Goal: Transaction & Acquisition: Book appointment/travel/reservation

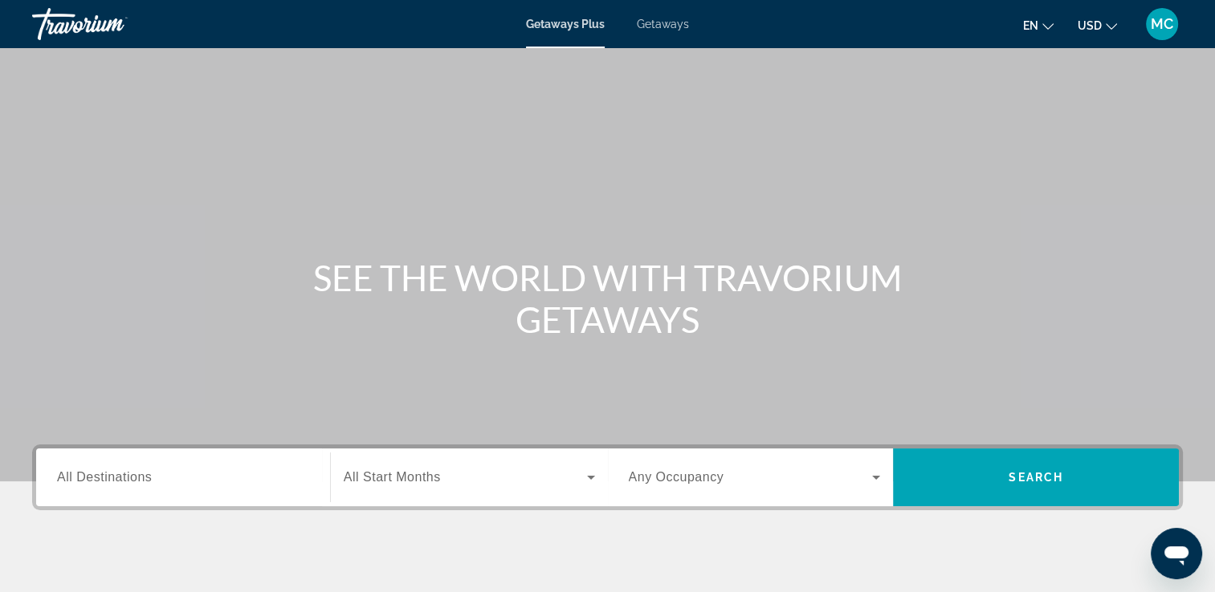
click at [389, 475] on span "All Start Months" at bounding box center [392, 477] width 97 height 14
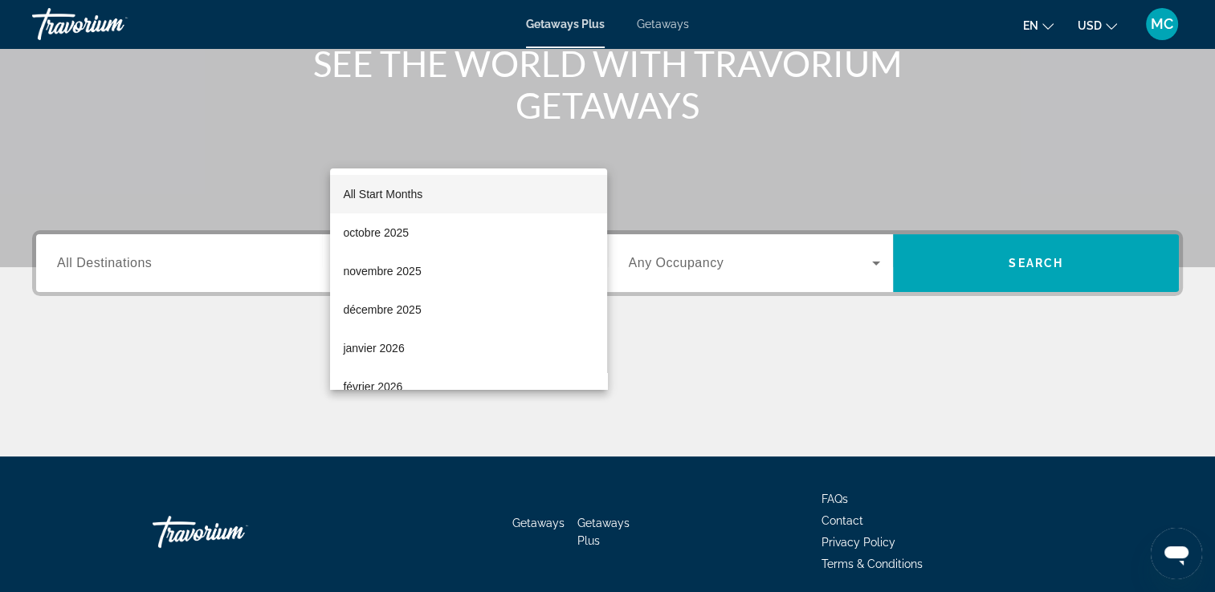
scroll to position [275, 0]
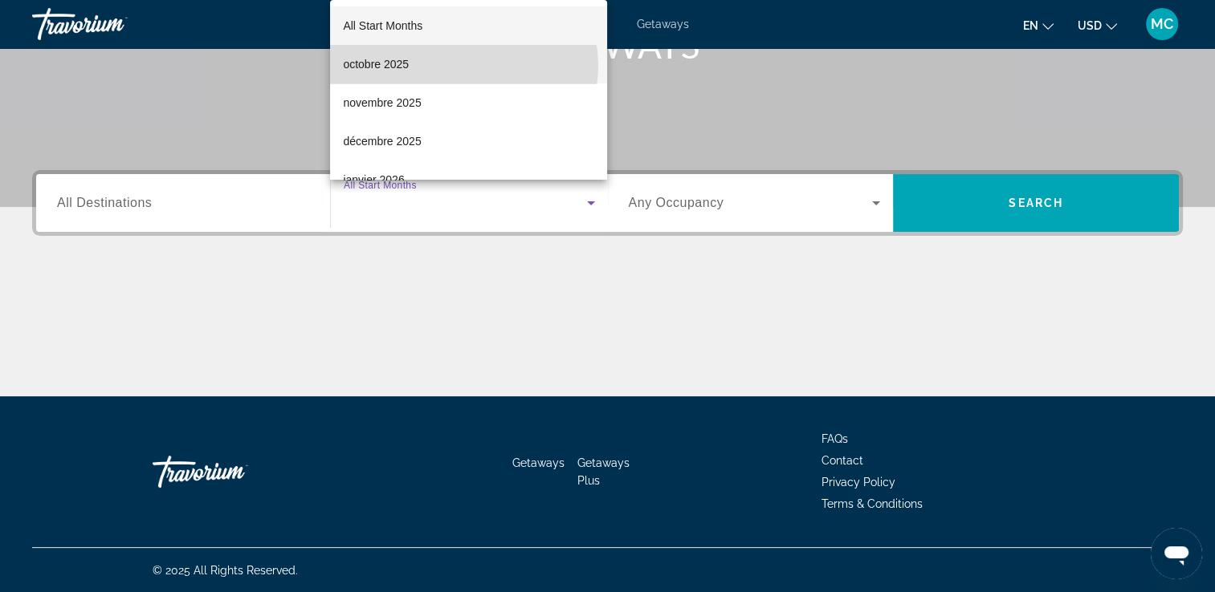
click at [463, 66] on mat-option "octobre 2025" at bounding box center [468, 64] width 277 height 39
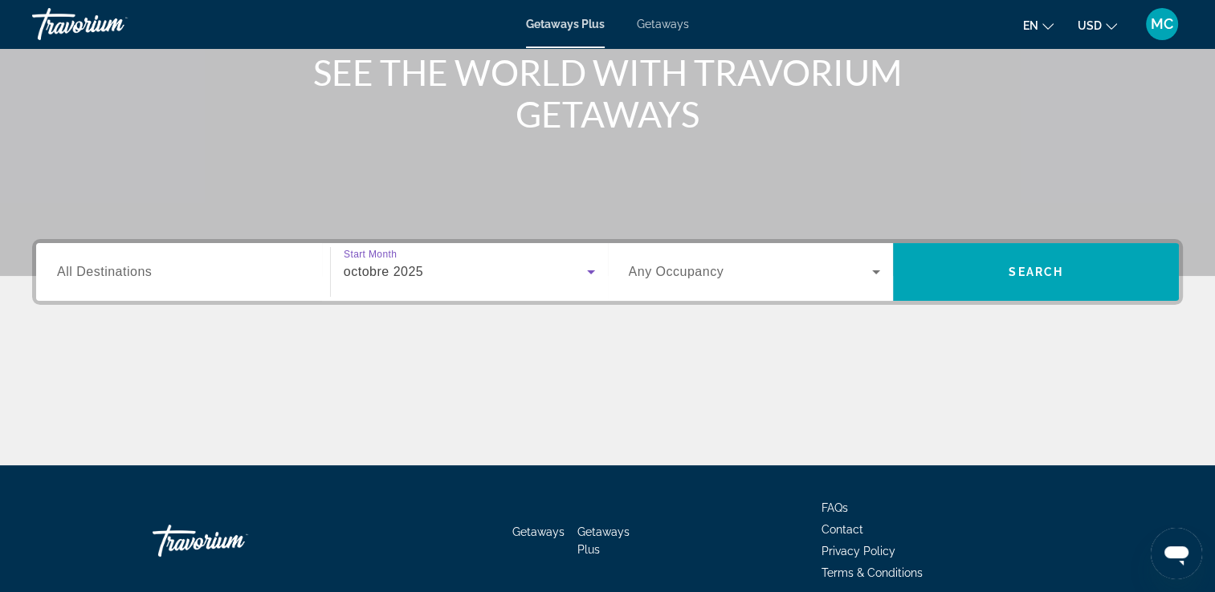
click at [700, 288] on div "Search widget" at bounding box center [755, 272] width 252 height 45
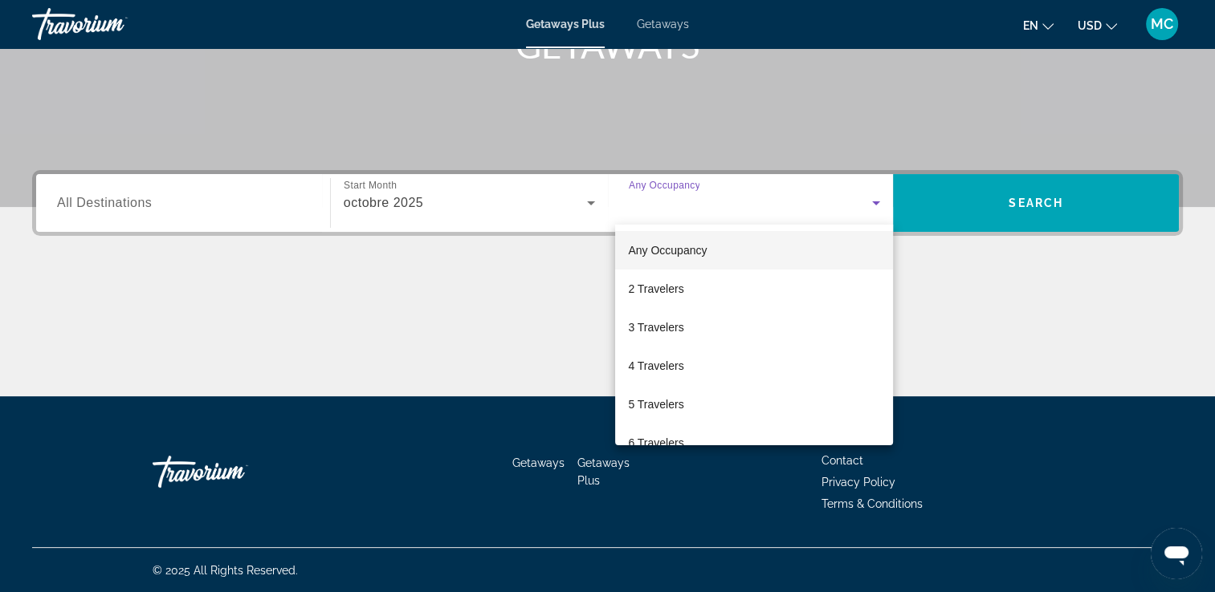
click at [626, 249] on mat-option "Any Occupancy" at bounding box center [754, 250] width 278 height 39
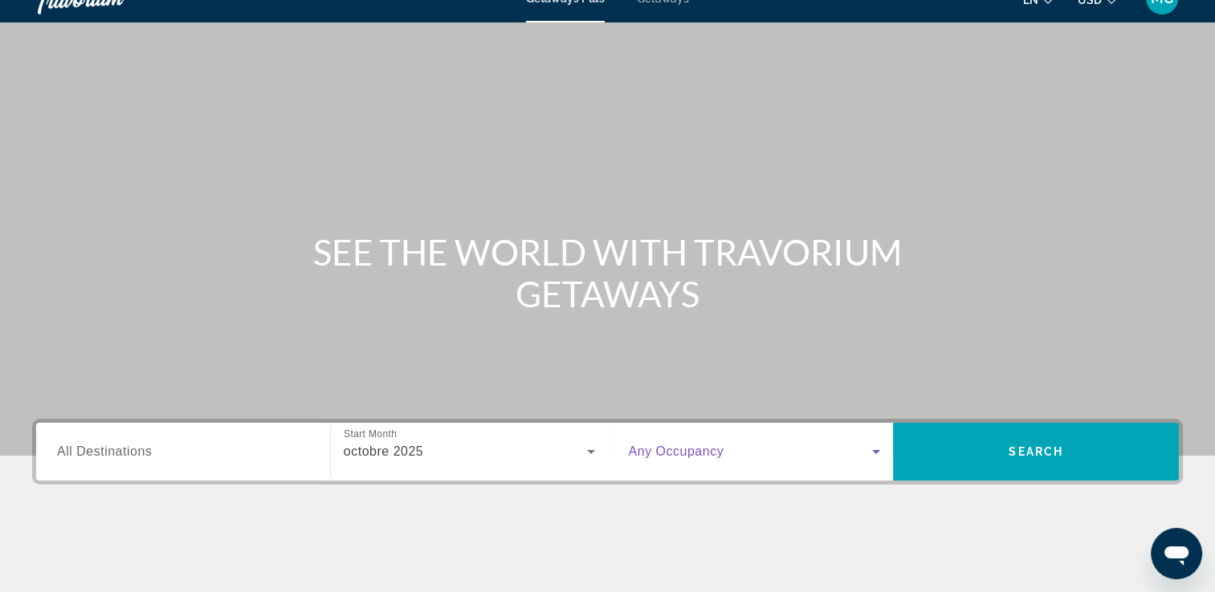
scroll to position [0, 0]
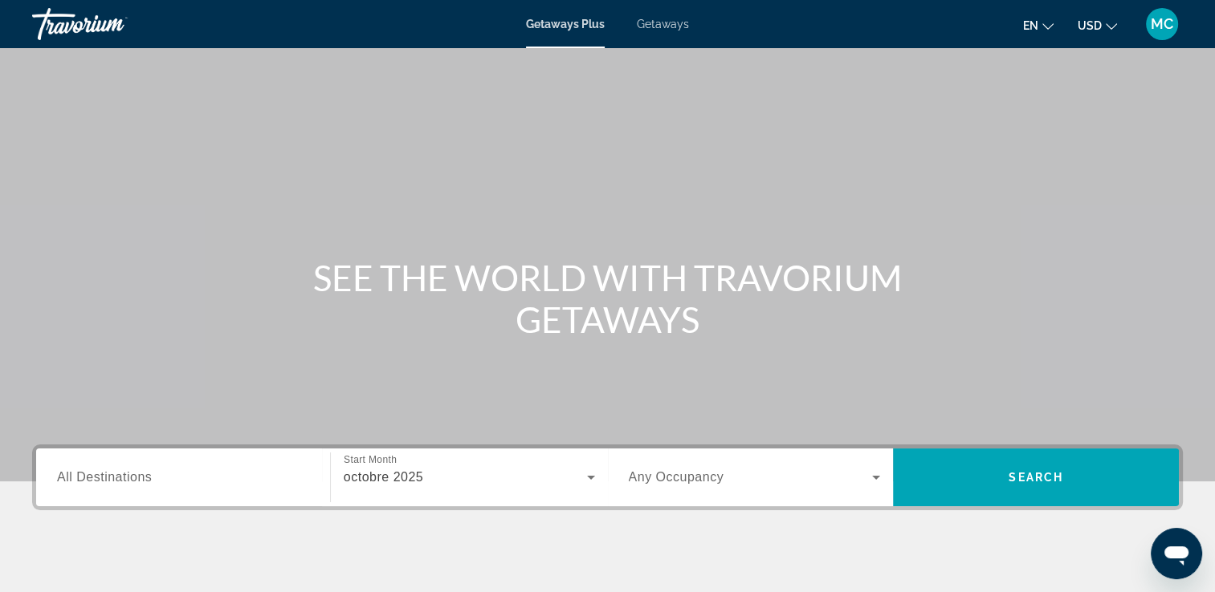
click at [670, 26] on span "Getaways" at bounding box center [663, 24] width 52 height 13
click at [418, 477] on span "All Start Months" at bounding box center [392, 477] width 97 height 14
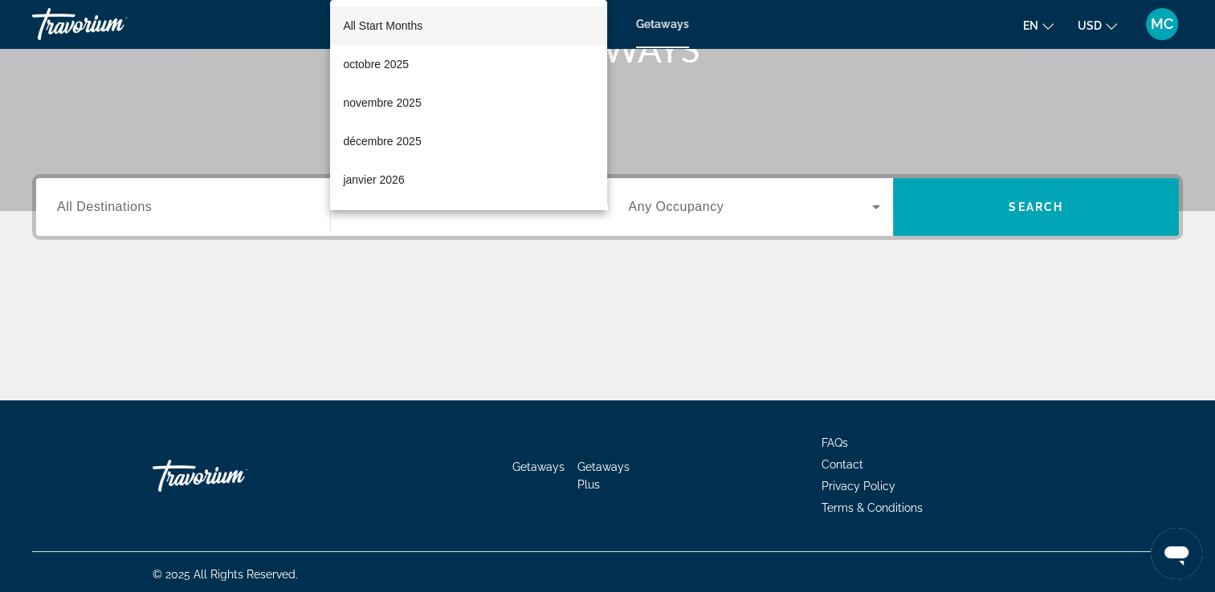
scroll to position [275, 0]
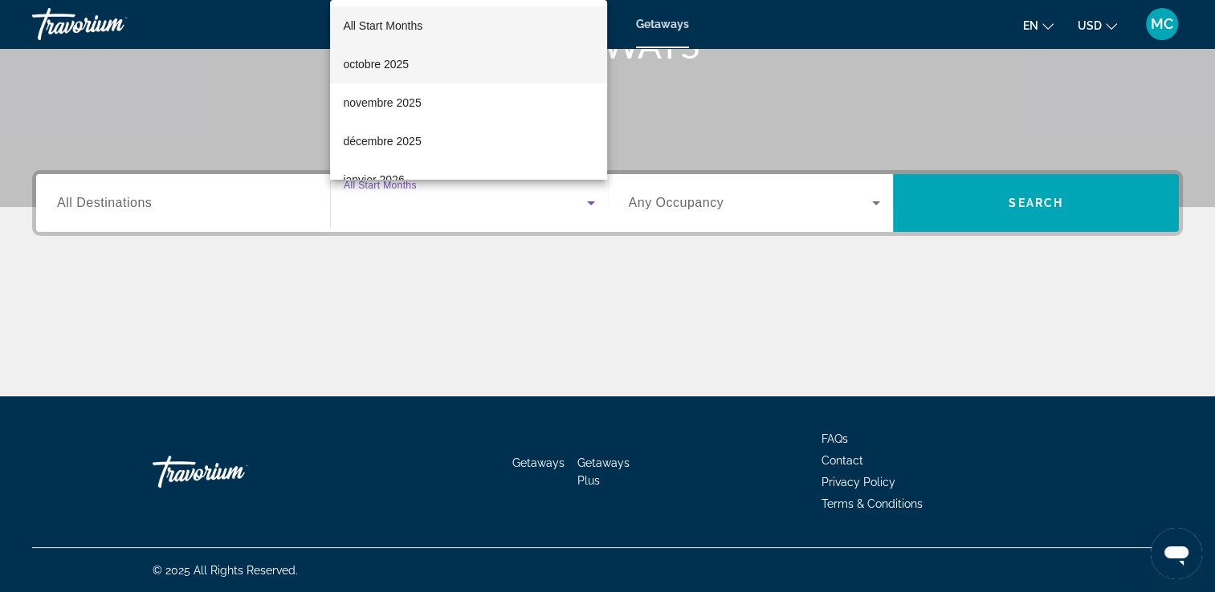
click at [430, 66] on mat-option "octobre 2025" at bounding box center [468, 64] width 277 height 39
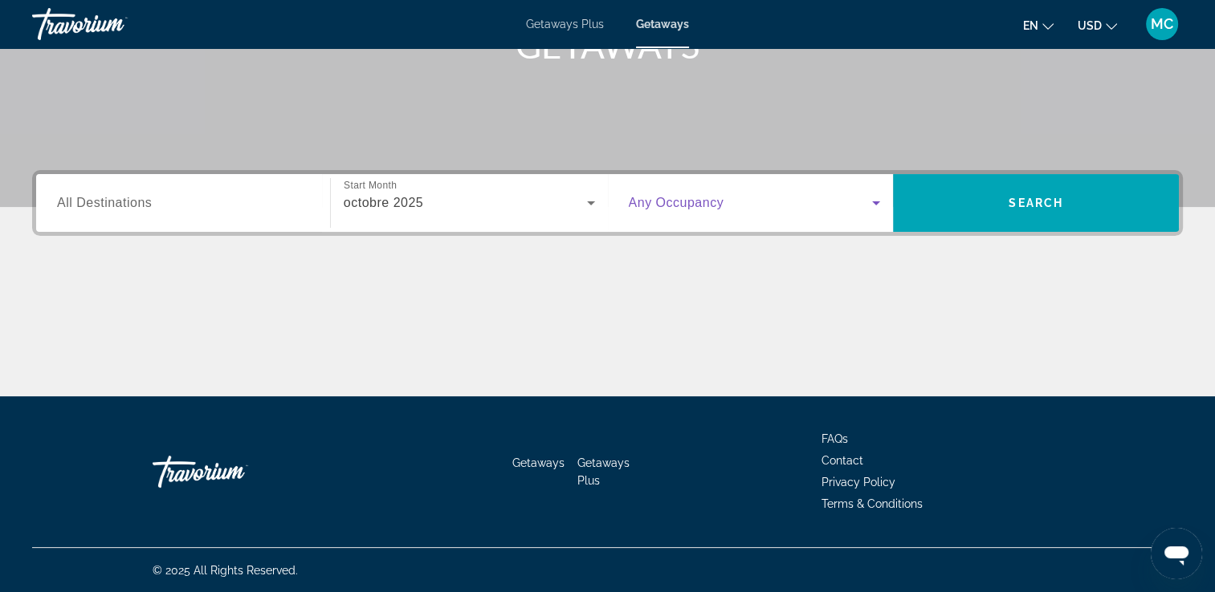
click at [787, 198] on span "Search widget" at bounding box center [751, 202] width 244 height 19
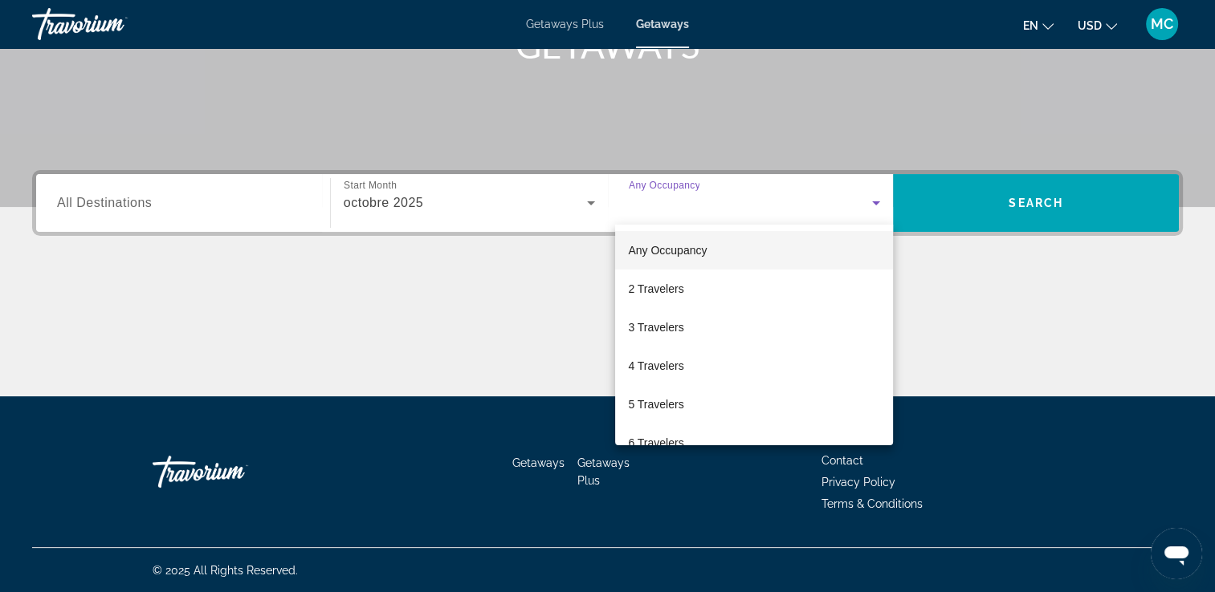
click at [1045, 226] on div at bounding box center [607, 296] width 1215 height 592
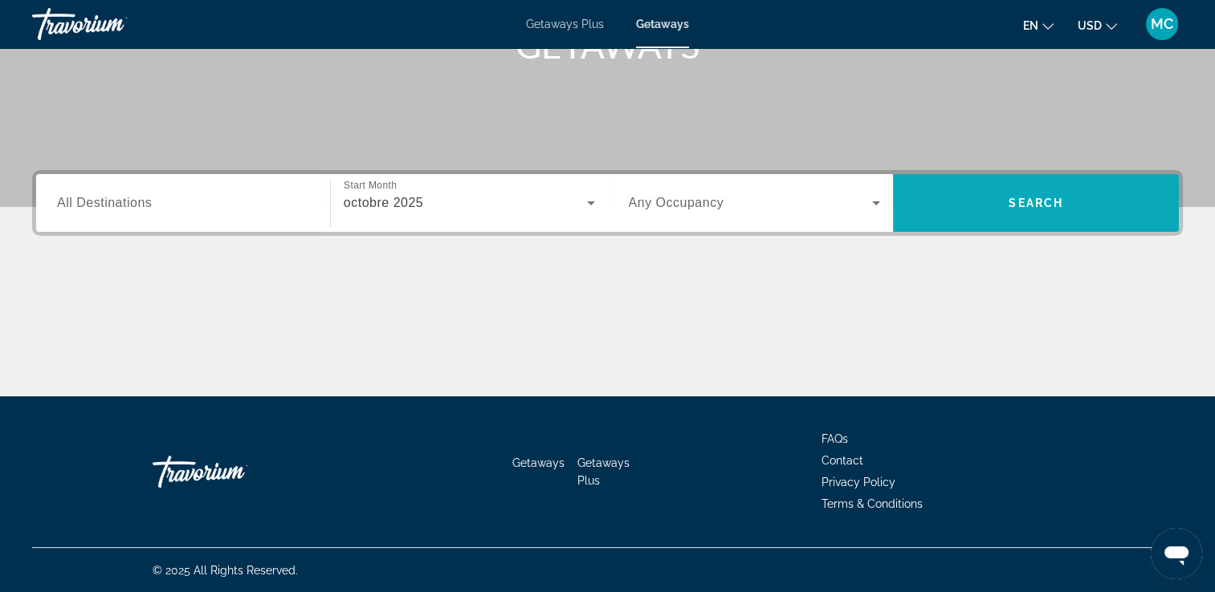
click at [1035, 218] on span "Search" at bounding box center [1036, 203] width 286 height 39
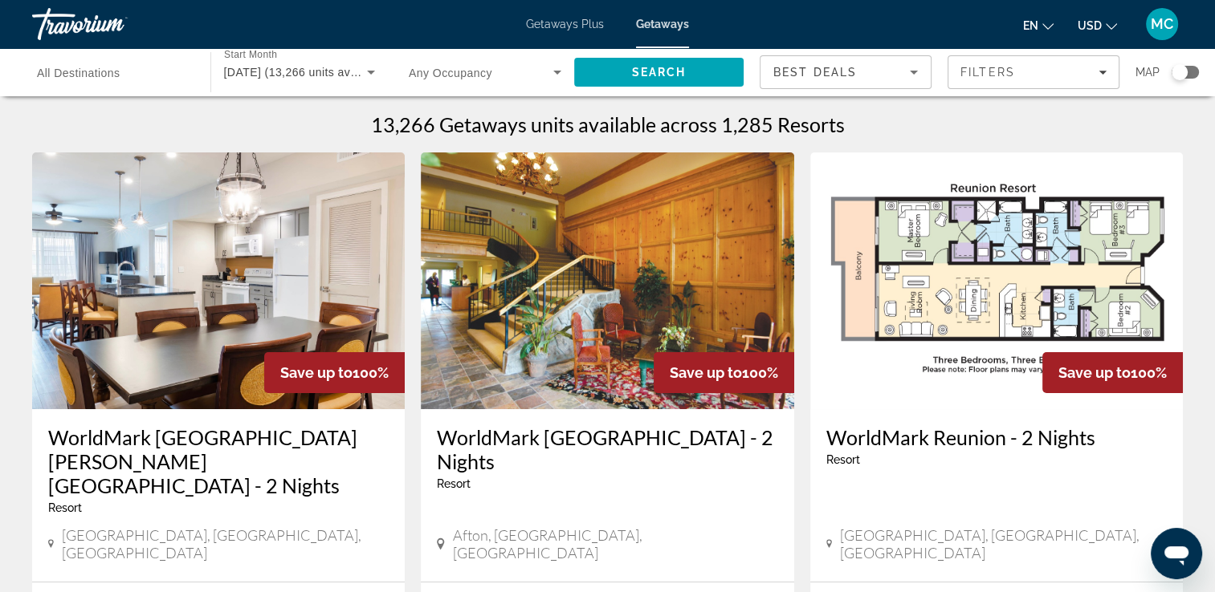
click at [90, 71] on span "All Destinations" at bounding box center [78, 73] width 83 height 13
click at [90, 71] on input "Destination All Destinations" at bounding box center [113, 72] width 153 height 19
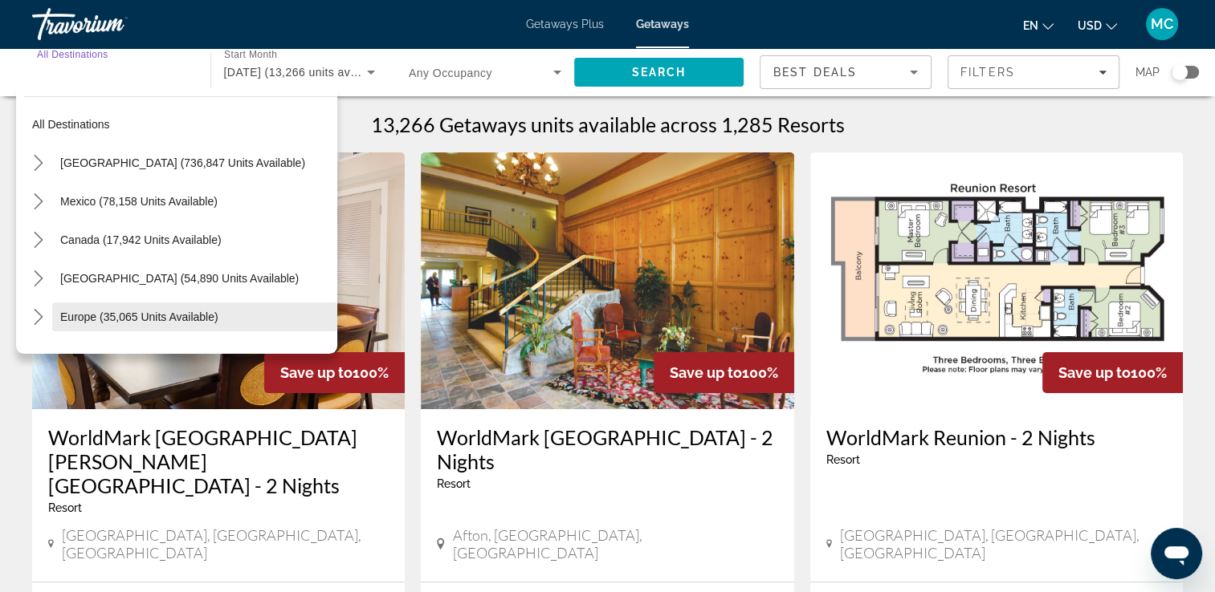
click at [94, 313] on span "Europe (35,065 units available)" at bounding box center [139, 317] width 158 height 13
type input "**********"
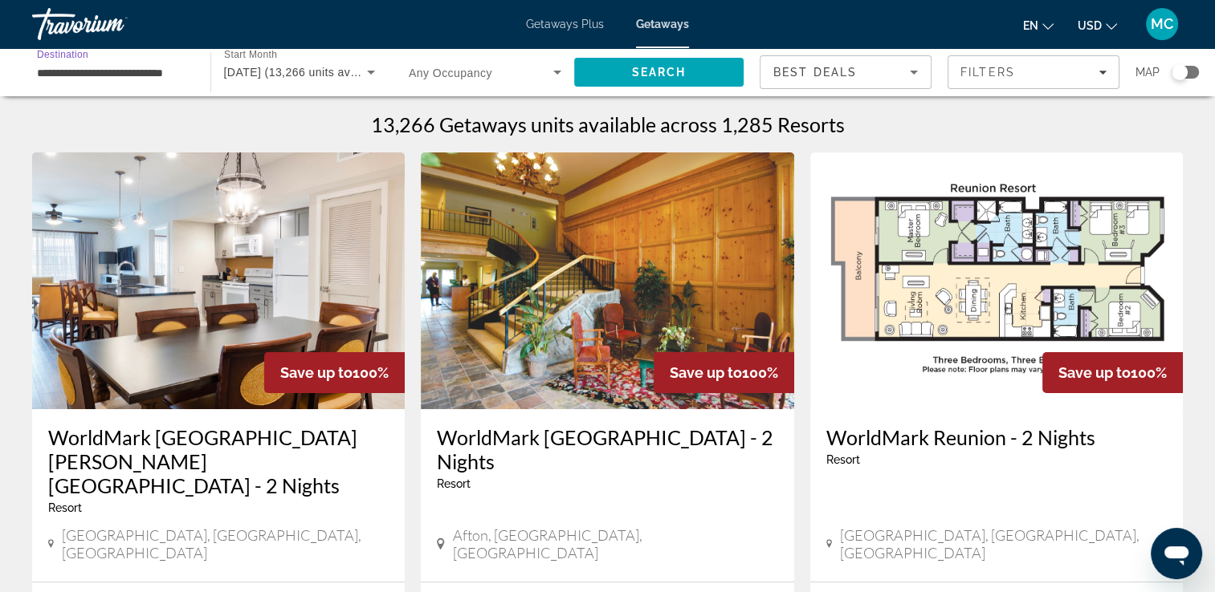
click at [327, 73] on span "[DATE] (13,266 units available)" at bounding box center [306, 72] width 165 height 13
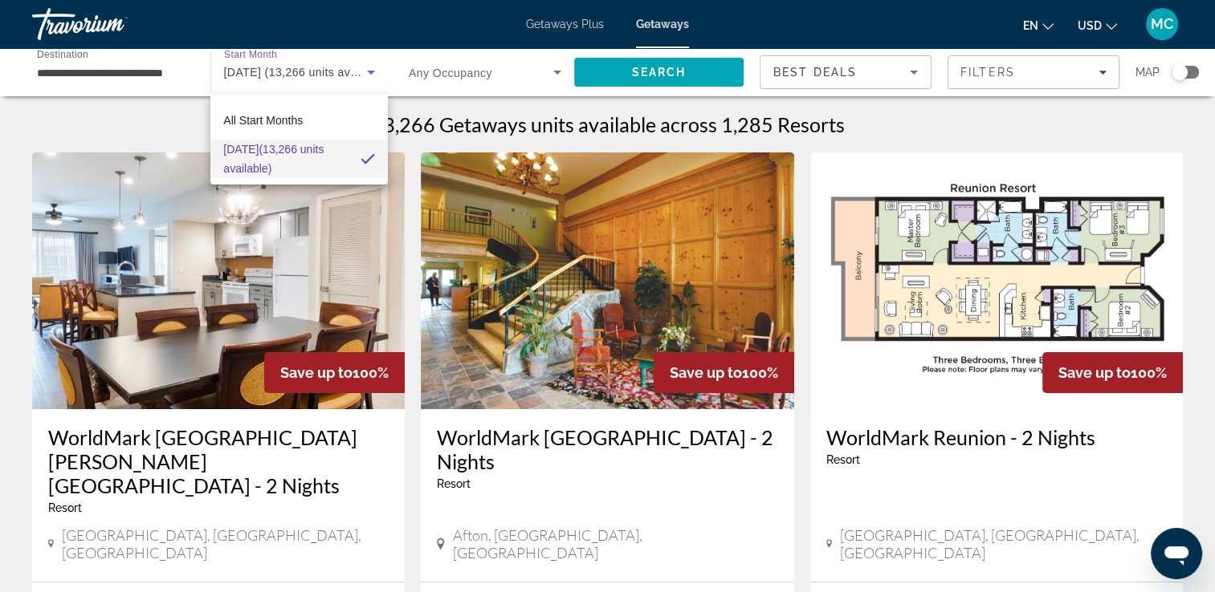
click at [668, 73] on div at bounding box center [607, 296] width 1215 height 592
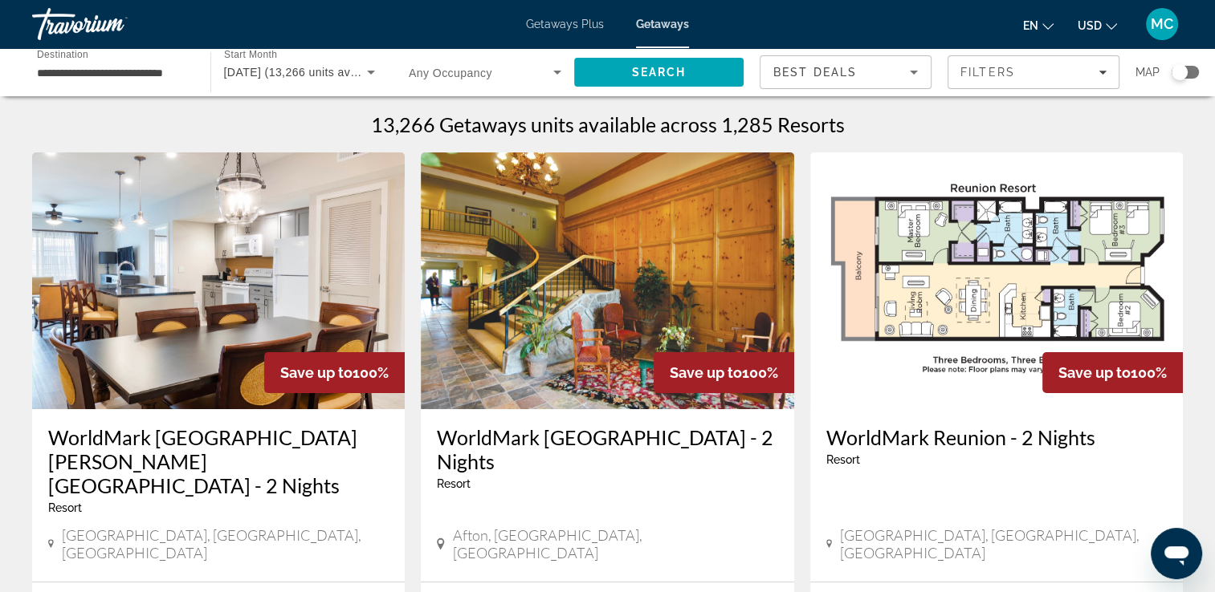
click at [668, 73] on span "Search" at bounding box center [658, 72] width 55 height 13
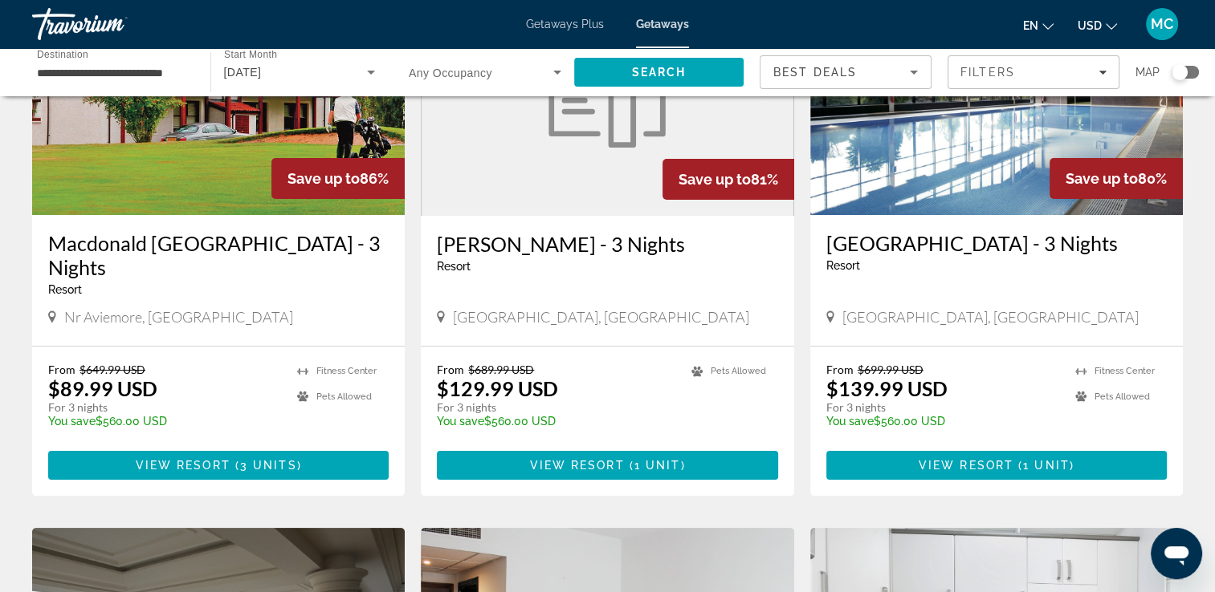
scroll to position [176, 0]
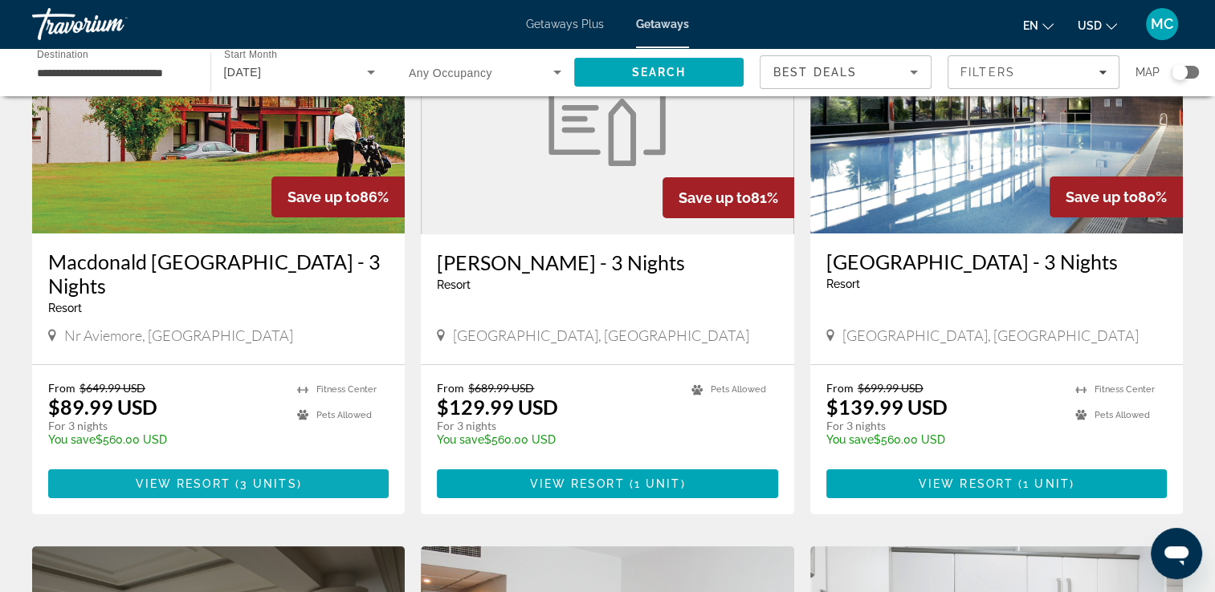
click at [218, 486] on span "View Resort" at bounding box center [183, 484] width 95 height 13
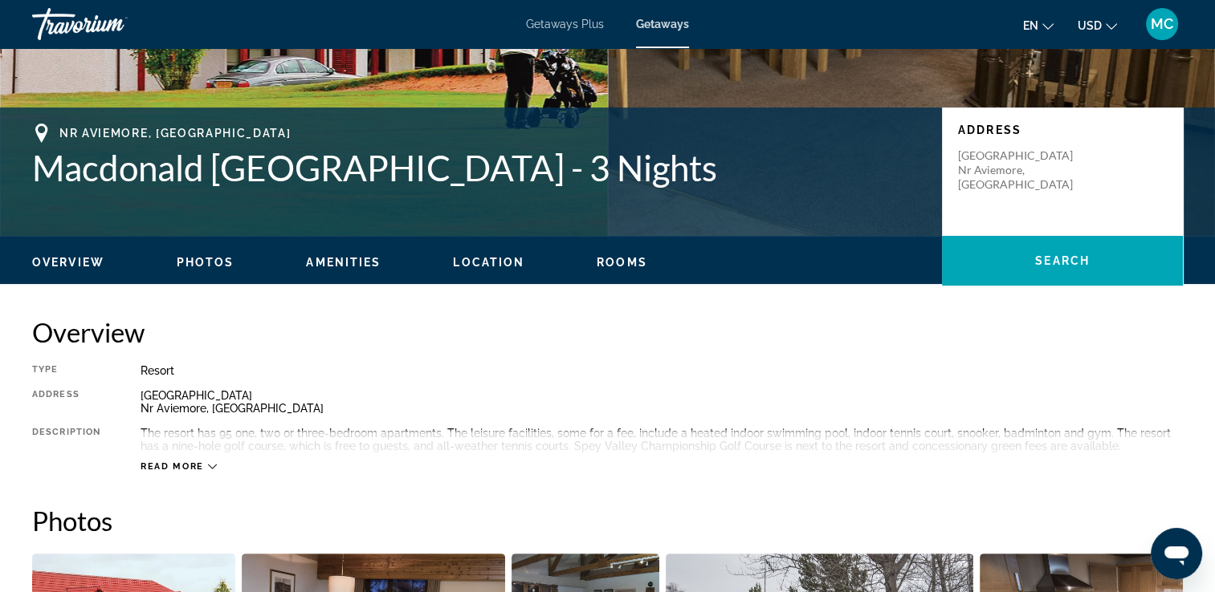
scroll to position [295, 0]
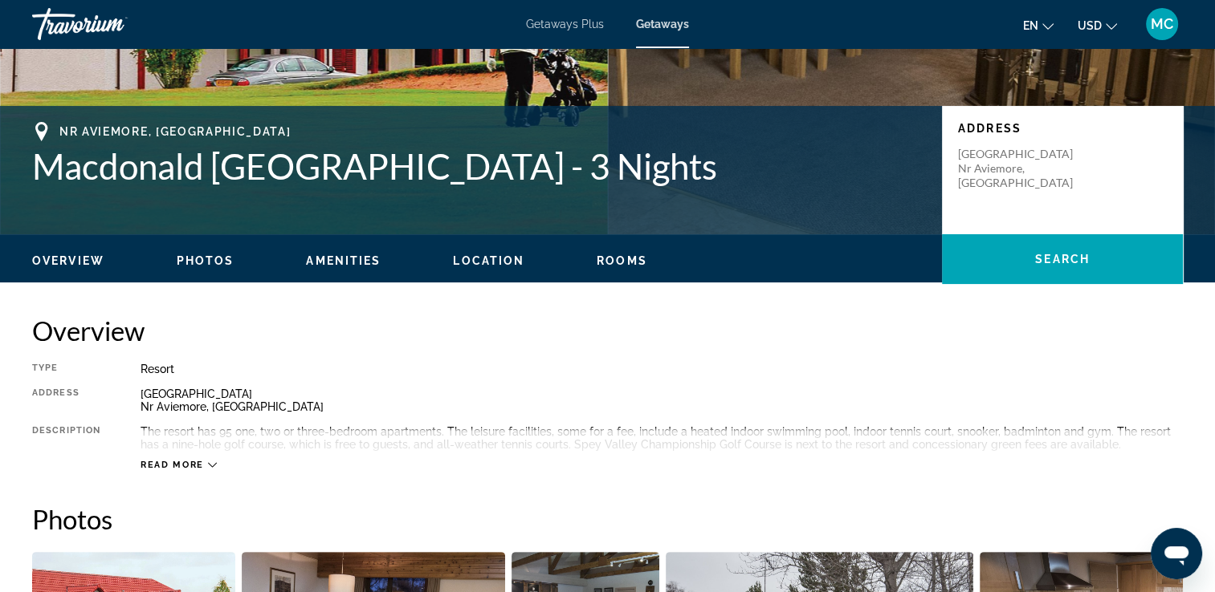
click at [190, 456] on div "Read more" at bounding box center [661, 449] width 1042 height 44
click at [192, 464] on span "Read more" at bounding box center [171, 465] width 63 height 10
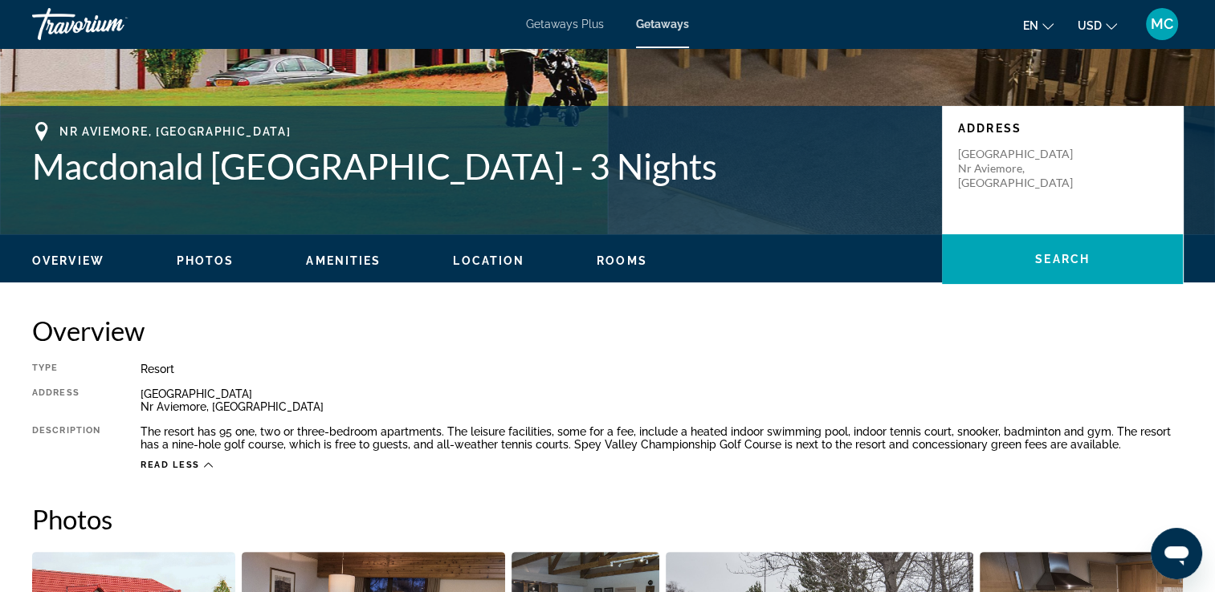
scroll to position [0, 0]
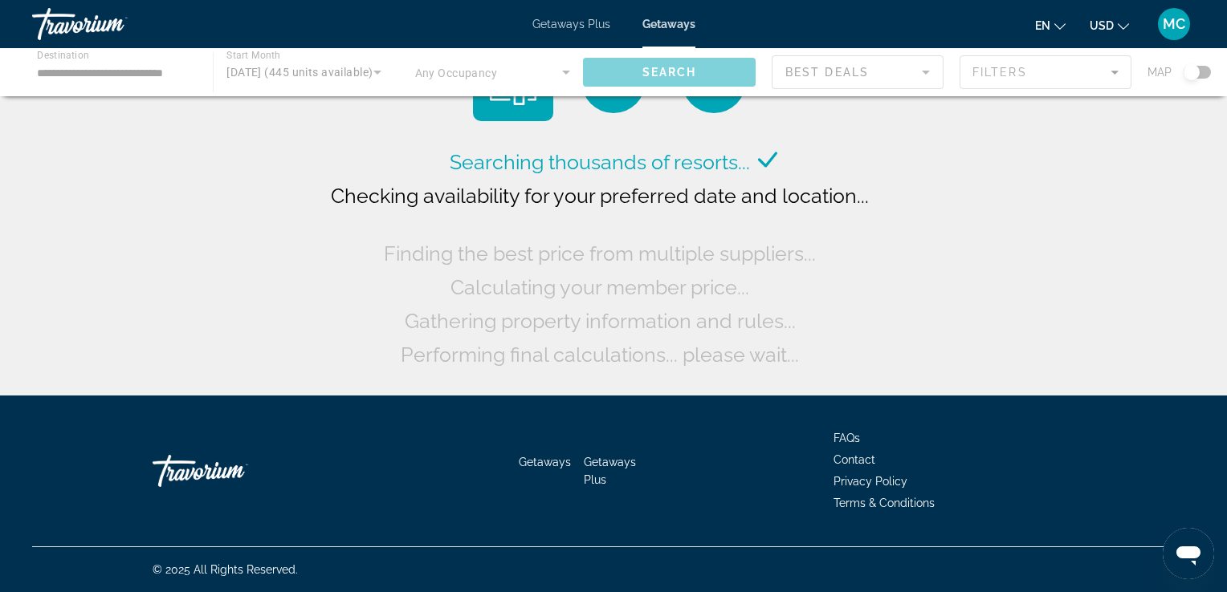
click at [1199, 73] on div "Main content" at bounding box center [613, 72] width 1227 height 48
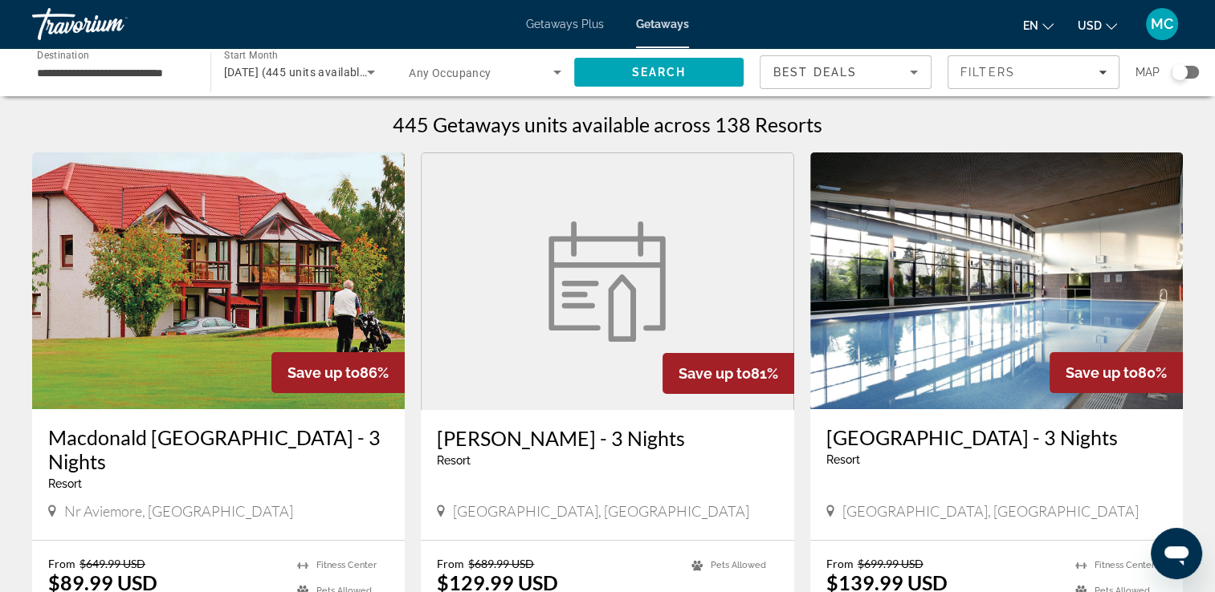
click at [1198, 73] on div "**********" at bounding box center [607, 72] width 1215 height 48
click at [1191, 73] on div "Search widget" at bounding box center [1184, 72] width 27 height 13
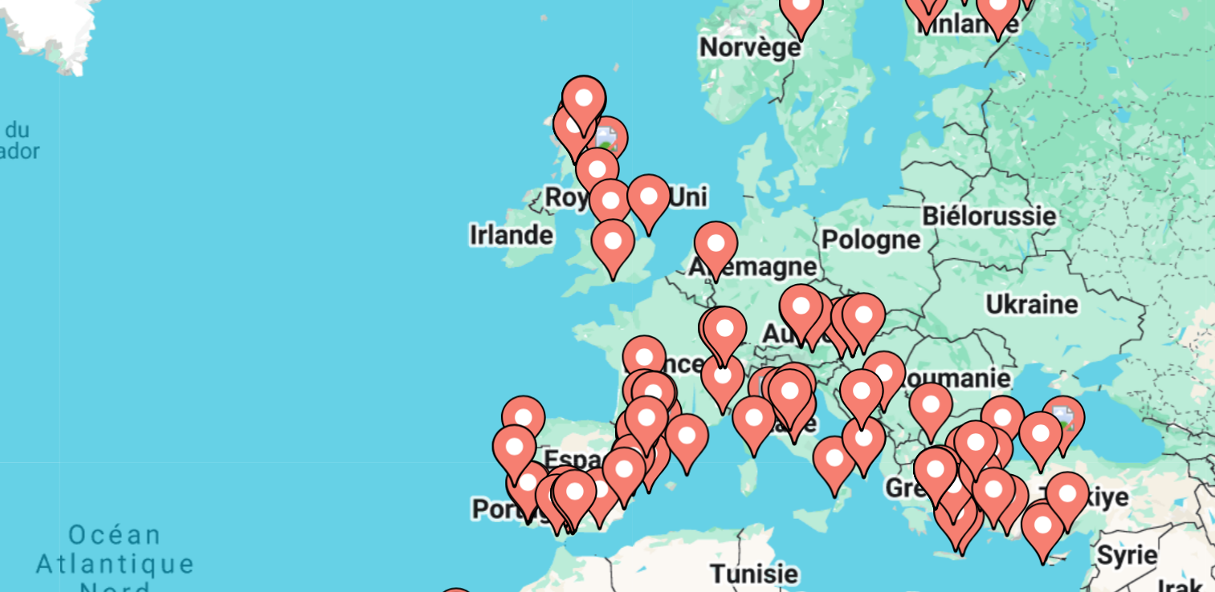
drag, startPoint x: 745, startPoint y: 317, endPoint x: 703, endPoint y: 413, distance: 104.3
click at [703, 413] on div "Pour activer le glissement avec le clavier, appuyez sur Alt+Entrée. Une fois ce…" at bounding box center [607, 353] width 1150 height 482
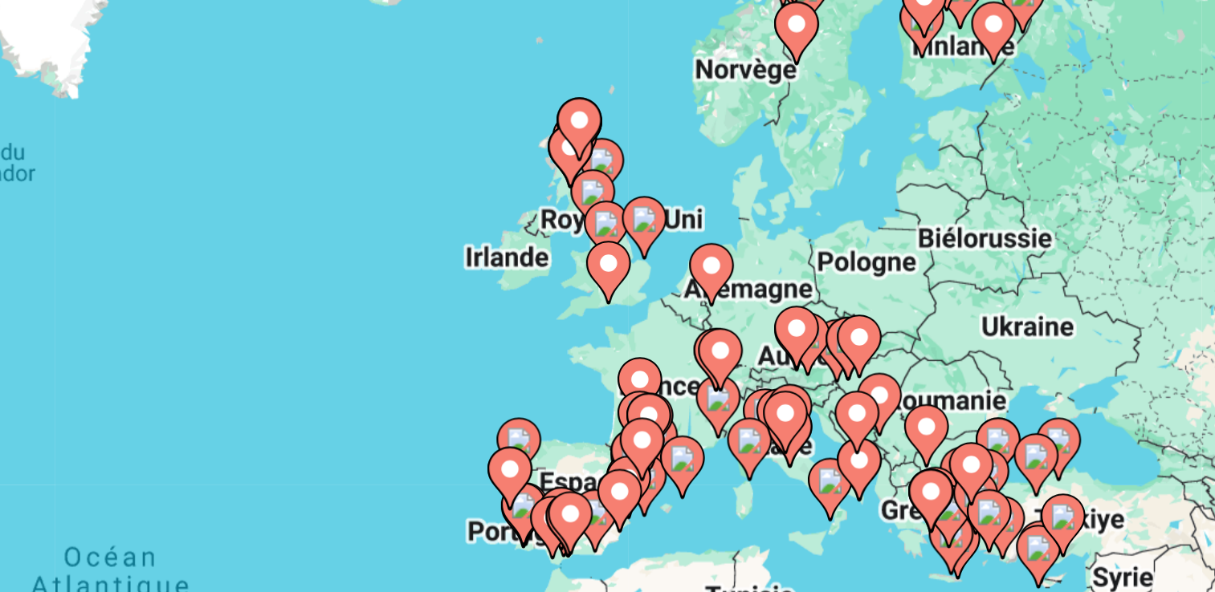
click at [681, 336] on div "Pour activer le glissement avec le clavier, appuyez sur Alt+Entrée. Une fois ce…" at bounding box center [607, 353] width 1150 height 482
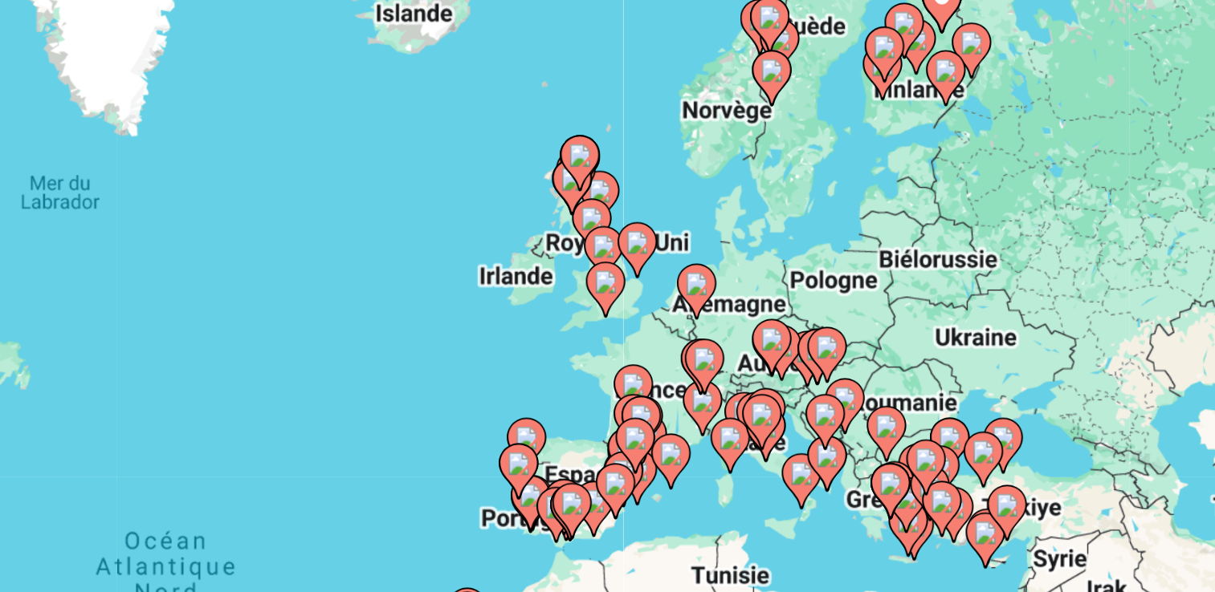
click at [697, 393] on image "Main content" at bounding box center [700, 391] width 10 height 10
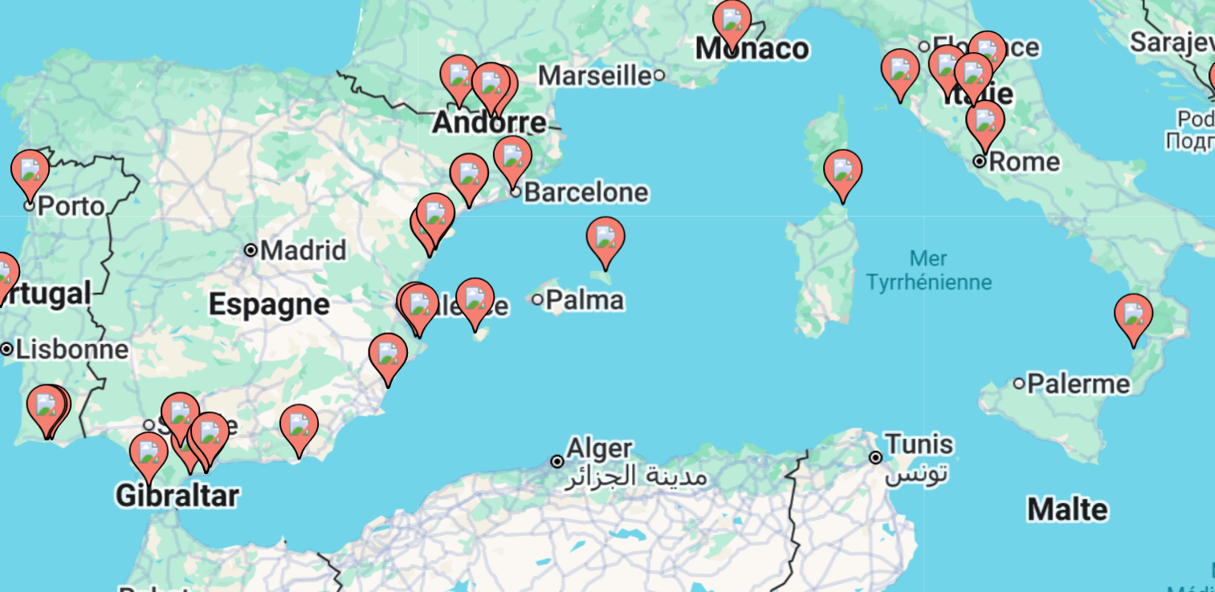
click at [611, 344] on icon "Main content" at bounding box center [607, 341] width 14 height 21
type input "**********"
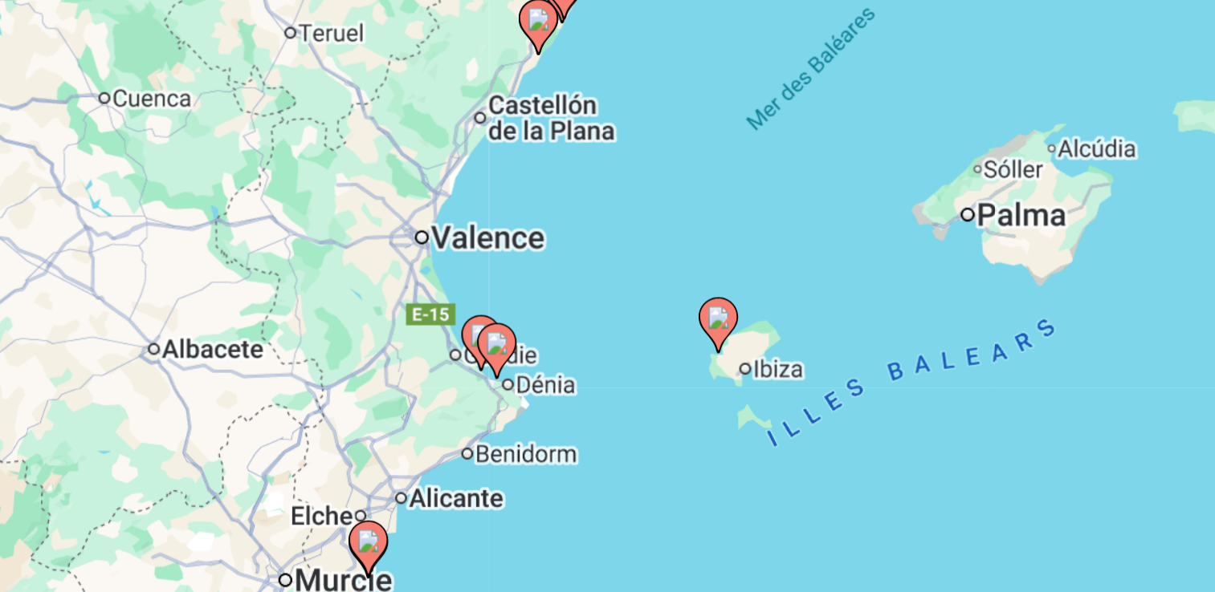
drag, startPoint x: 614, startPoint y: 291, endPoint x: 612, endPoint y: 367, distance: 76.3
click at [612, 367] on div "Pour activer le glissement avec le clavier, appuyez sur Alt+Entrée. Une fois ce…" at bounding box center [607, 353] width 1150 height 482
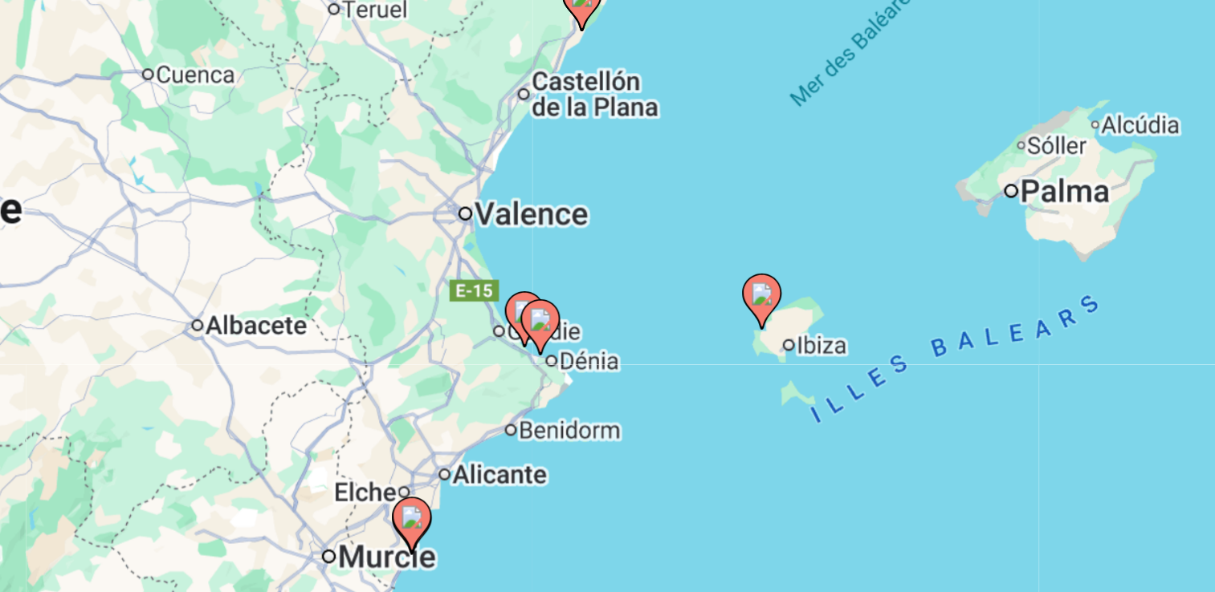
click at [759, 323] on icon "Main content" at bounding box center [758, 317] width 14 height 21
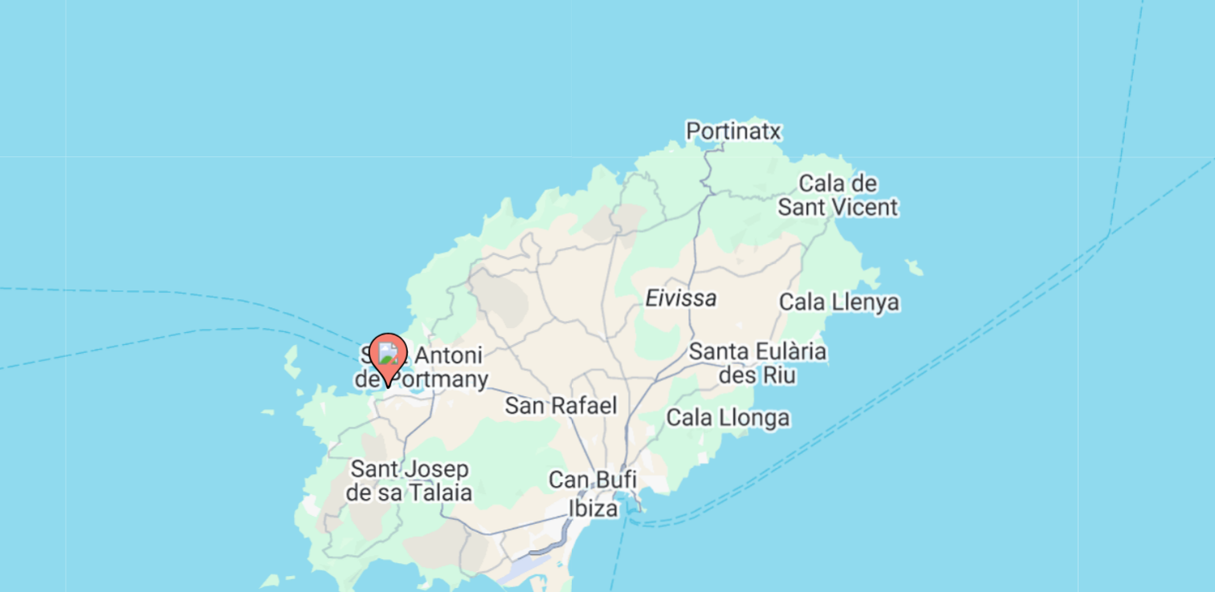
click at [608, 342] on image "Main content" at bounding box center [608, 338] width 10 height 10
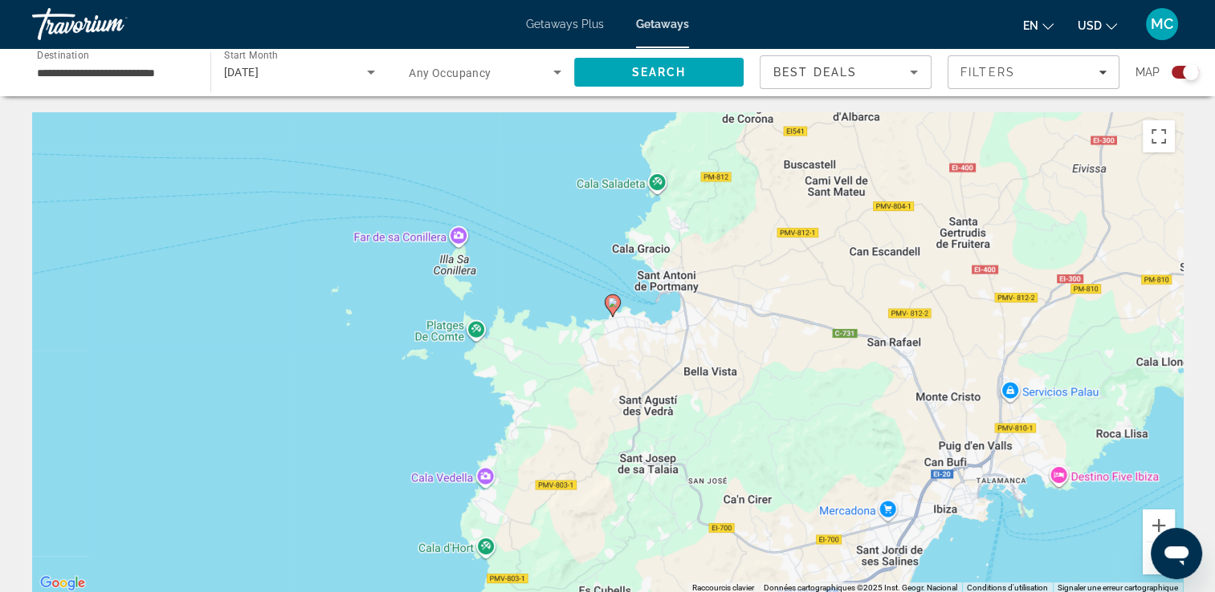
drag, startPoint x: 624, startPoint y: 446, endPoint x: 629, endPoint y: 175, distance: 271.4
click at [629, 175] on div "Pour activer le glissement avec le clavier, appuyez sur Alt+Entrée. Une fois ce…" at bounding box center [607, 353] width 1150 height 482
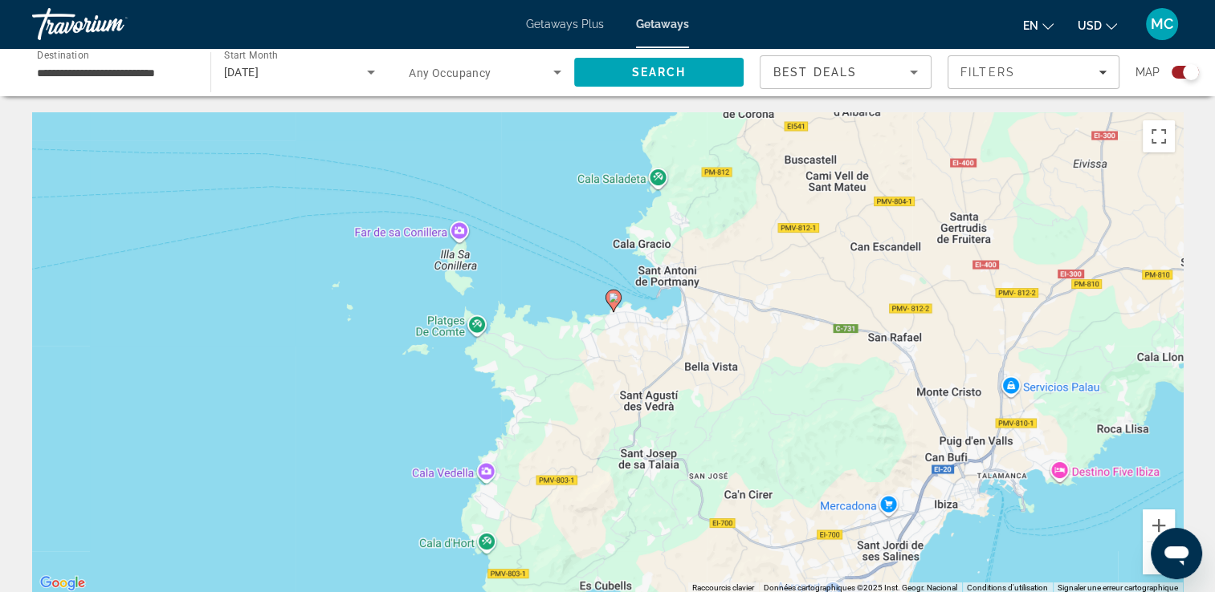
click at [615, 299] on image "Main content" at bounding box center [614, 298] width 10 height 10
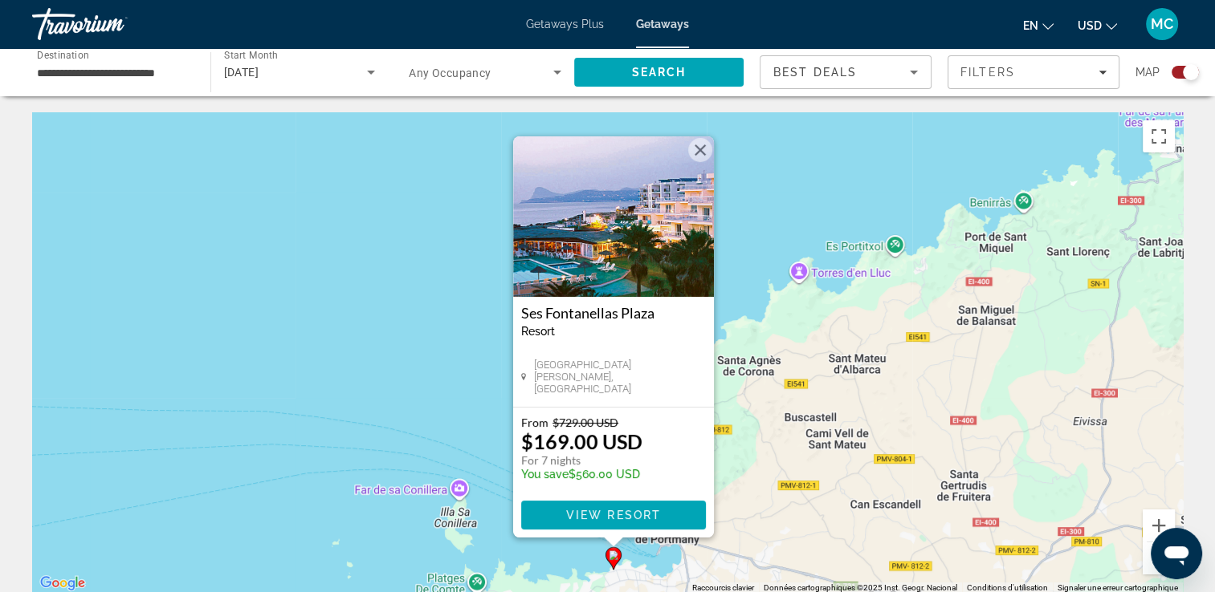
click at [453, 429] on div "Pour activer le glissement avec le clavier, appuyez sur Alt+Entrée. Une fois ce…" at bounding box center [607, 353] width 1150 height 482
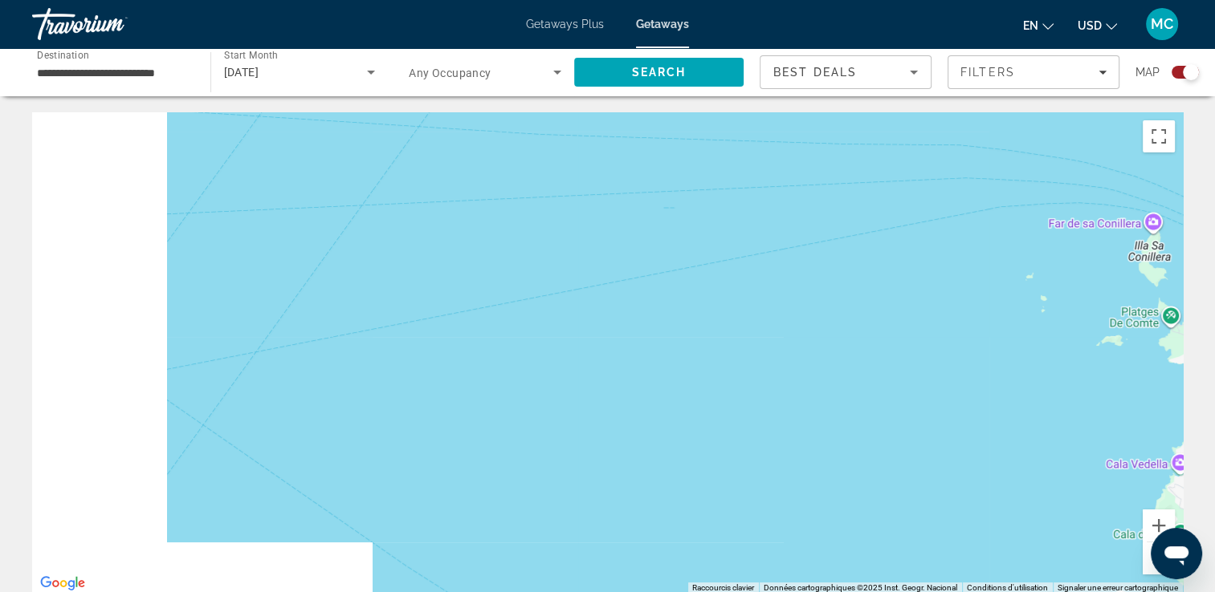
drag, startPoint x: 474, startPoint y: 407, endPoint x: 1182, endPoint y: 133, distance: 758.4
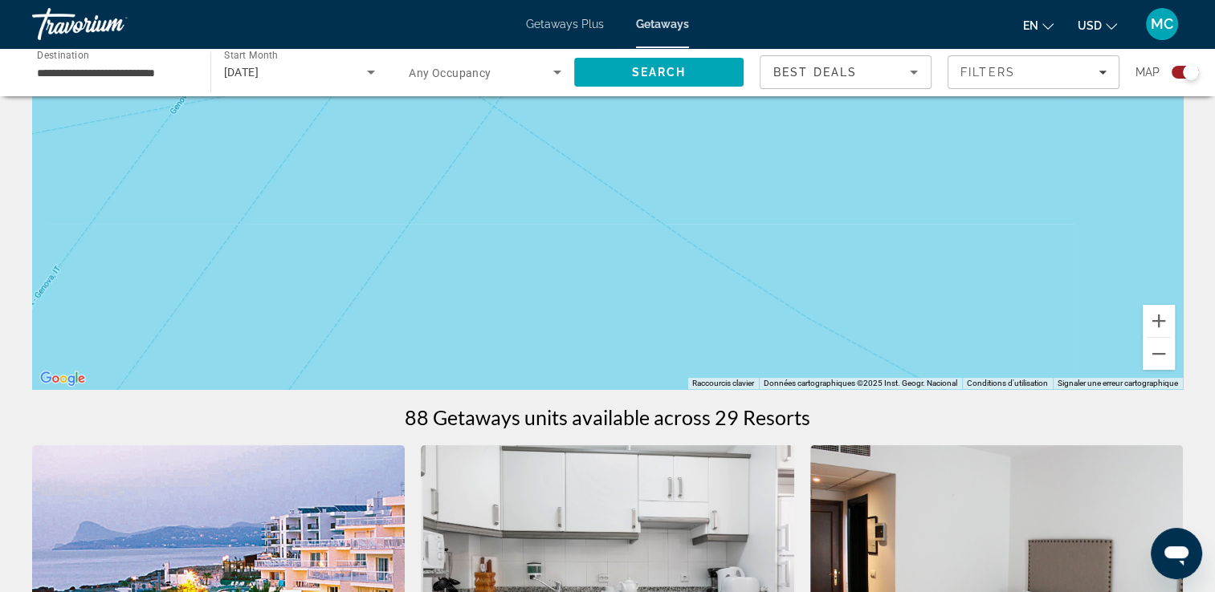
scroll to position [208, 0]
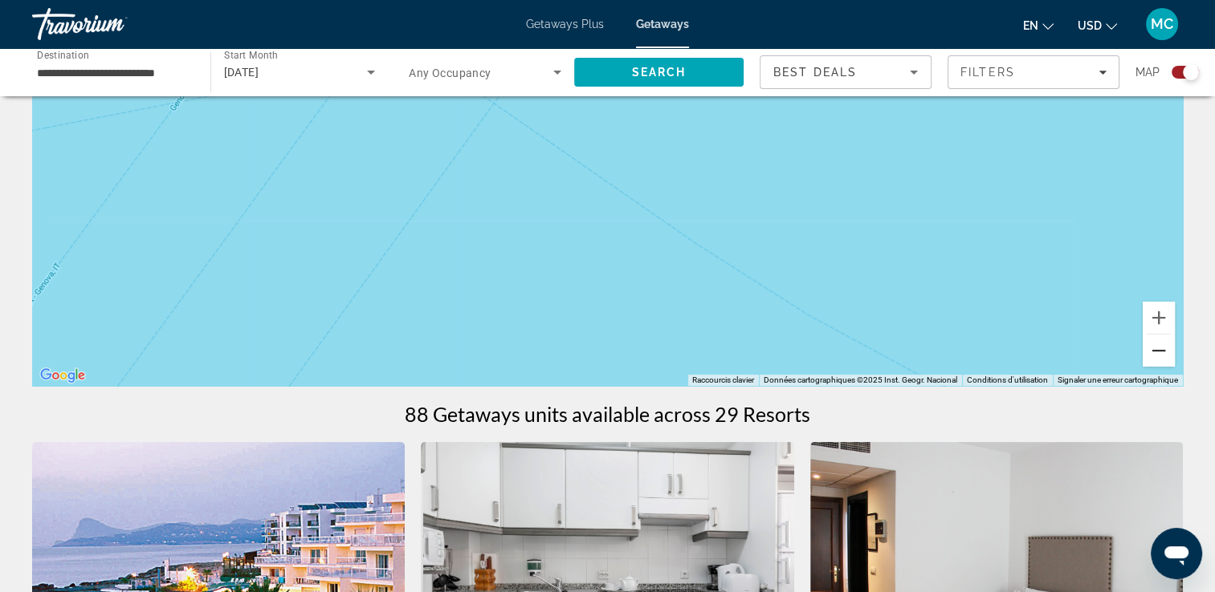
click at [1165, 351] on button "Zoom arrière" at bounding box center [1158, 351] width 32 height 32
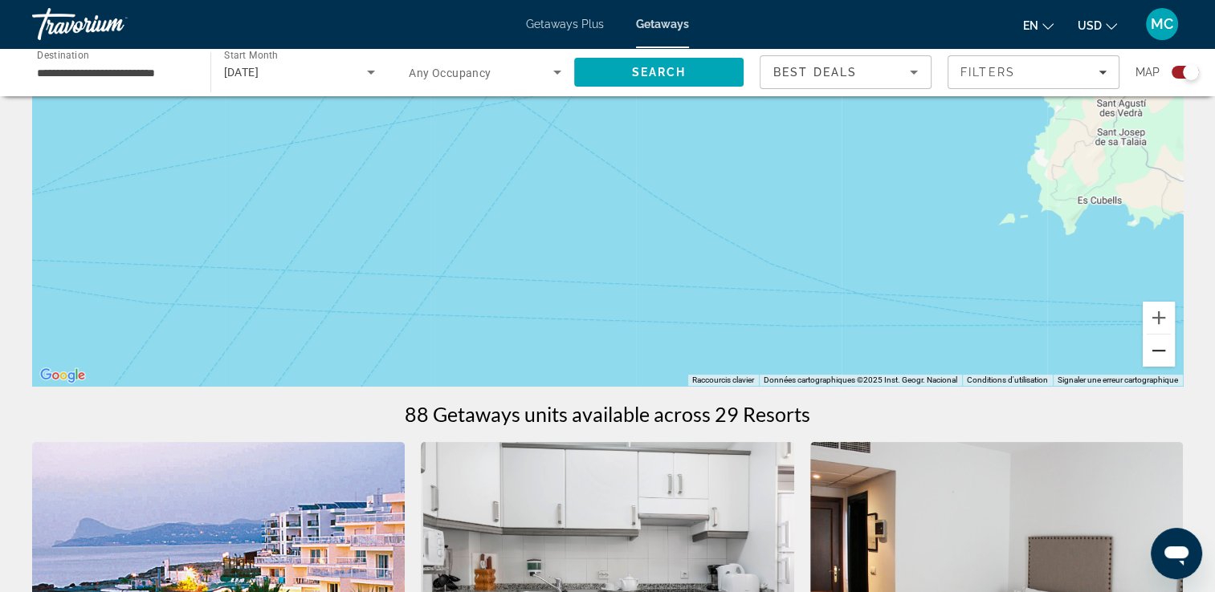
click at [1165, 351] on button "Zoom arrière" at bounding box center [1158, 351] width 32 height 32
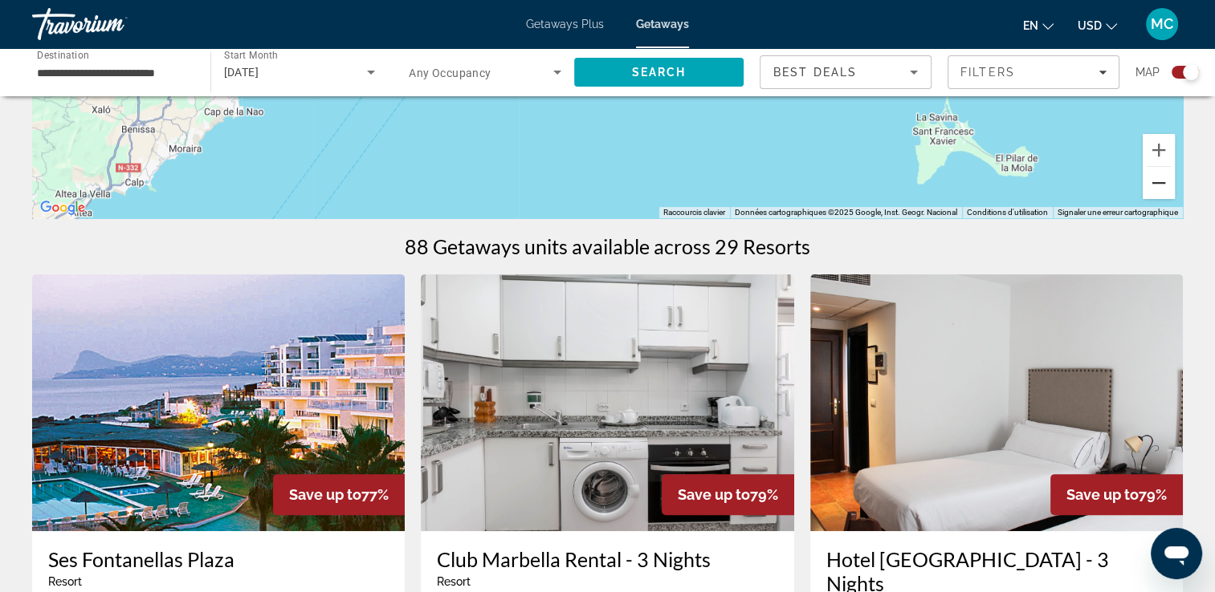
scroll to position [0, 0]
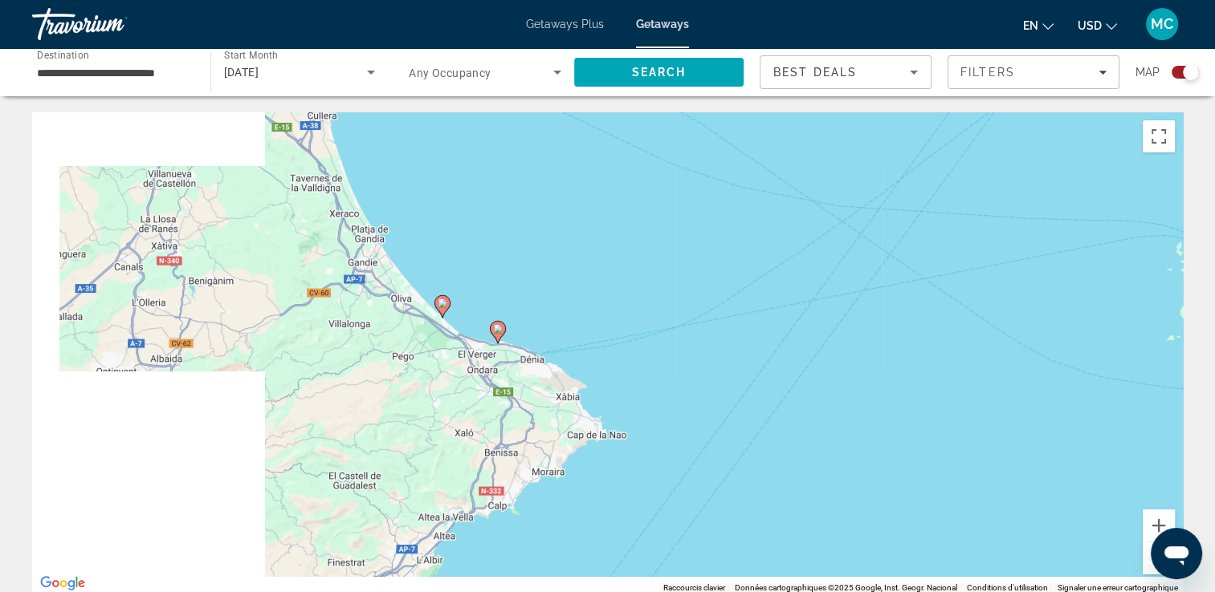
drag, startPoint x: 719, startPoint y: 390, endPoint x: 1226, endPoint y: 218, distance: 535.9
click at [1215, 218] on html "**********" at bounding box center [607, 296] width 1215 height 592
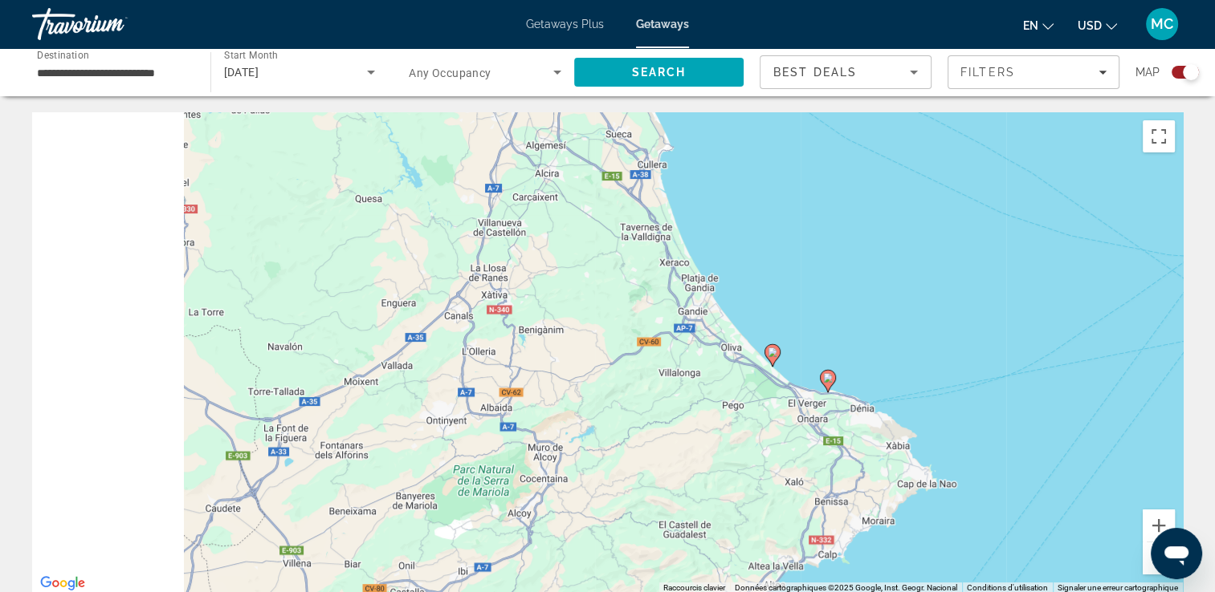
drag, startPoint x: 815, startPoint y: 196, endPoint x: 1226, endPoint y: 417, distance: 466.9
click at [1215, 417] on html "**********" at bounding box center [607, 296] width 1215 height 592
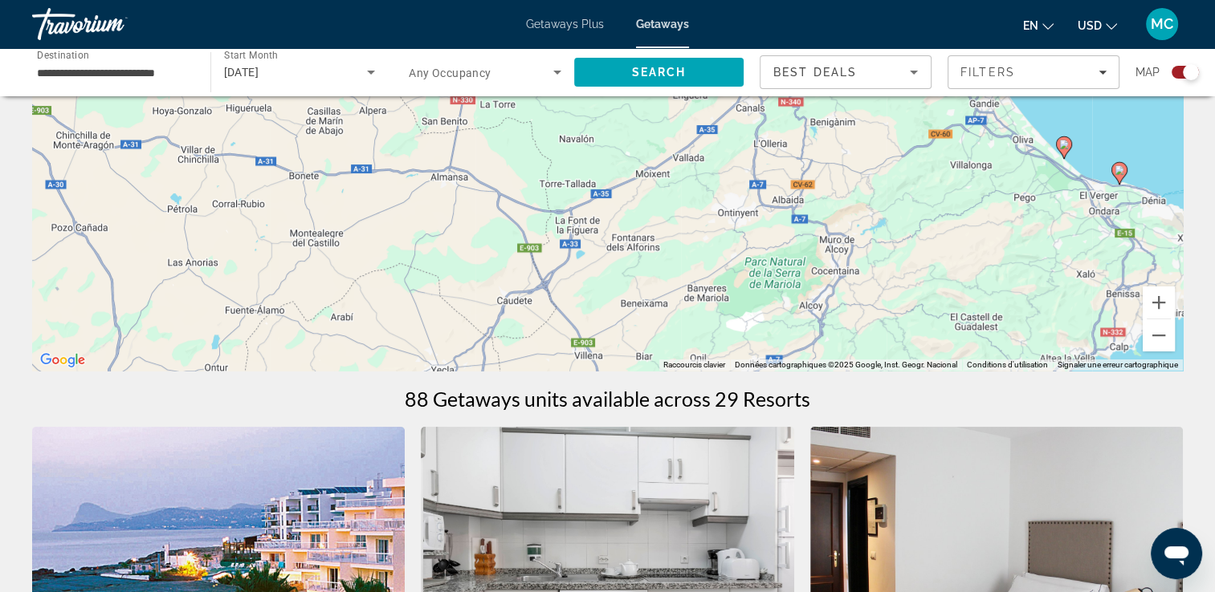
scroll to position [224, 0]
click at [1150, 333] on button "Zoom arrière" at bounding box center [1158, 335] width 32 height 32
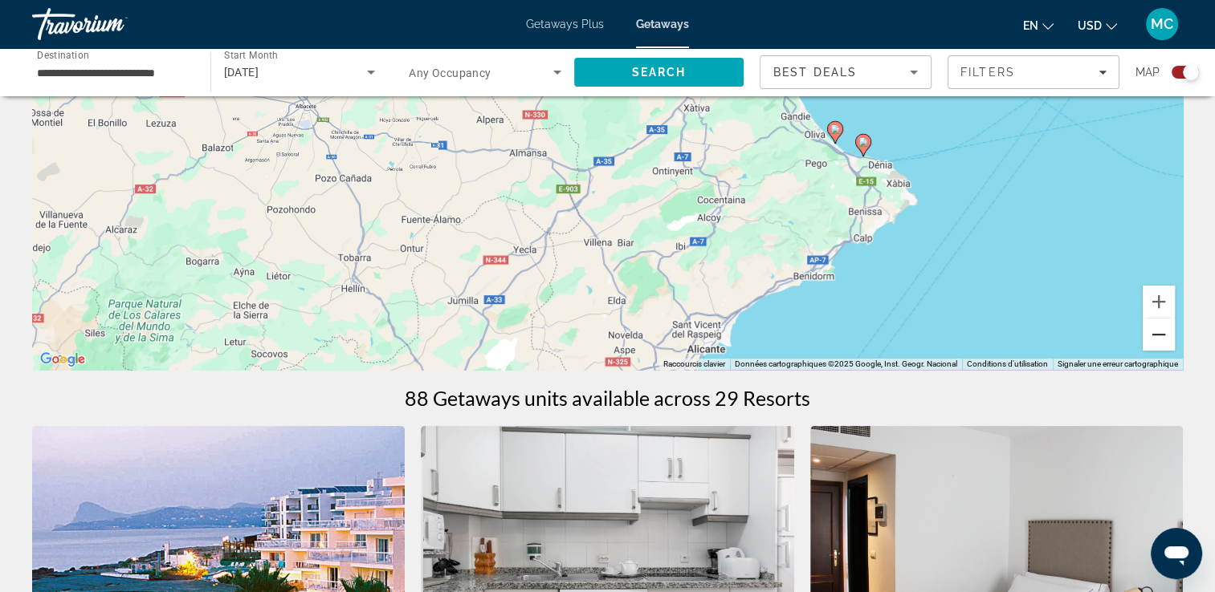
click at [1150, 333] on button "Zoom arrière" at bounding box center [1158, 335] width 32 height 32
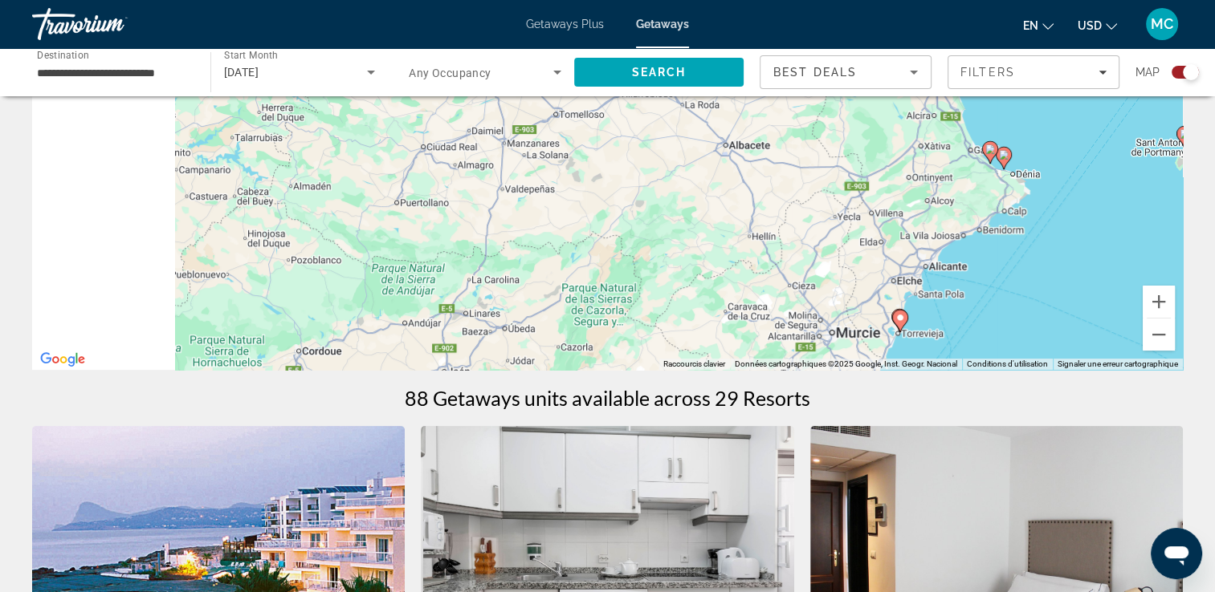
drag, startPoint x: 697, startPoint y: 223, endPoint x: 1014, endPoint y: 260, distance: 319.2
click at [1014, 260] on div "Pour activer le glissement avec le clavier, appuyez sur Alt+Entrée. Une fois ce…" at bounding box center [607, 129] width 1150 height 482
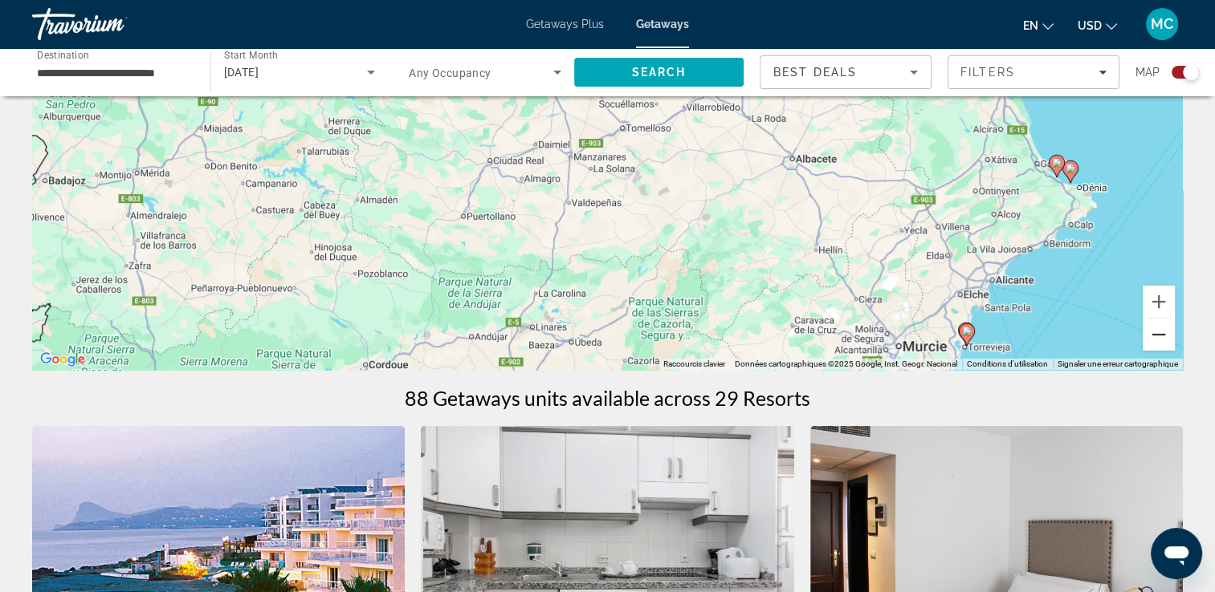
click at [1172, 345] on button "Zoom arrière" at bounding box center [1158, 335] width 32 height 32
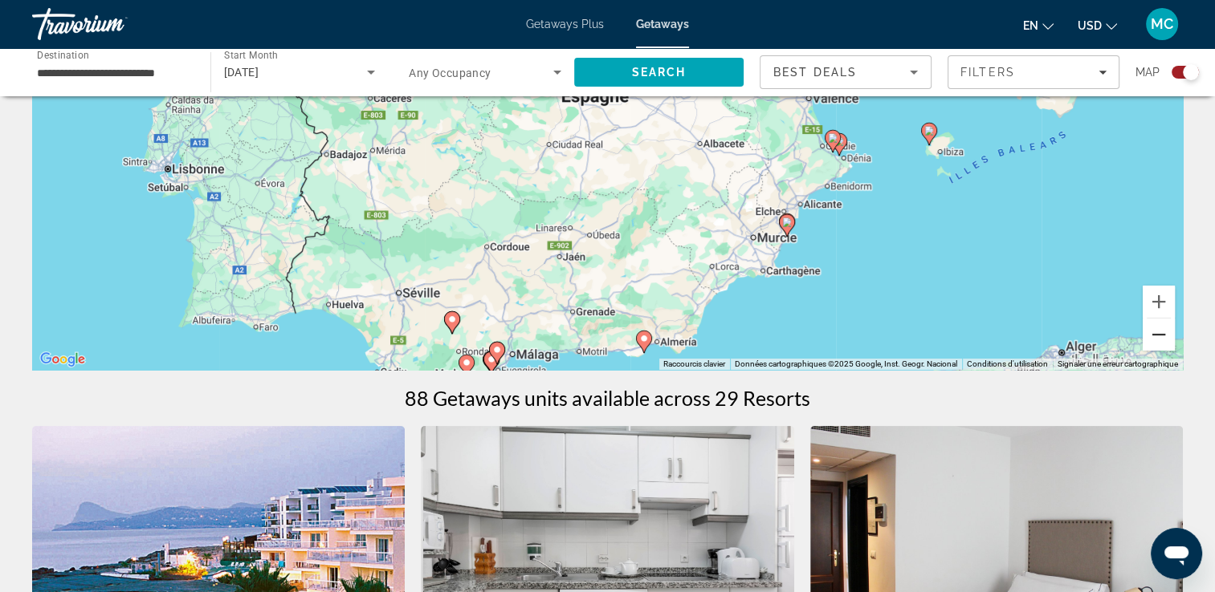
click at [1172, 345] on button "Zoom arrière" at bounding box center [1158, 335] width 32 height 32
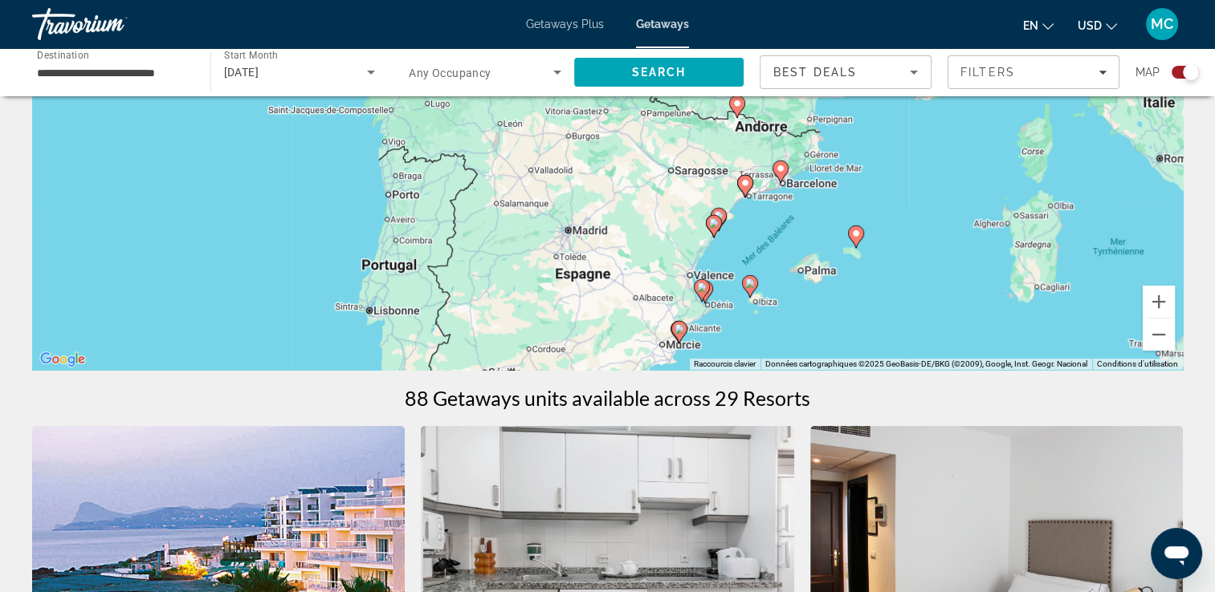
drag, startPoint x: 846, startPoint y: 190, endPoint x: 826, endPoint y: 355, distance: 165.8
click at [826, 355] on div "Pour activer le glissement avec le clavier, appuyez sur Alt+Entrée. Une fois ce…" at bounding box center [607, 129] width 1150 height 482
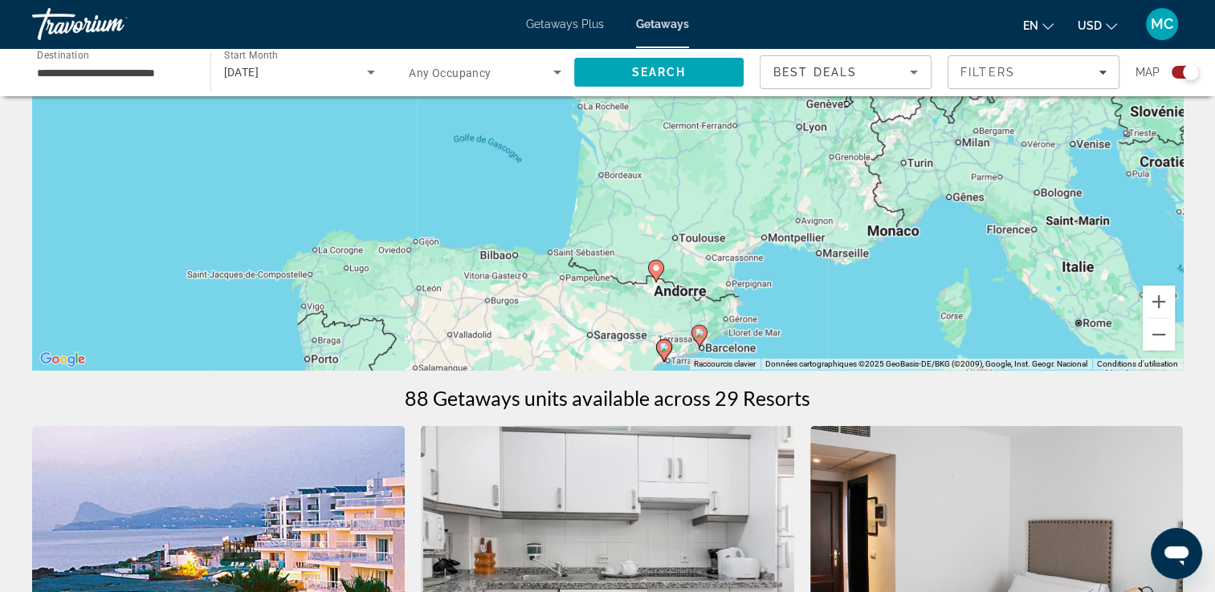
drag, startPoint x: 905, startPoint y: 182, endPoint x: 787, endPoint y: 442, distance: 285.6
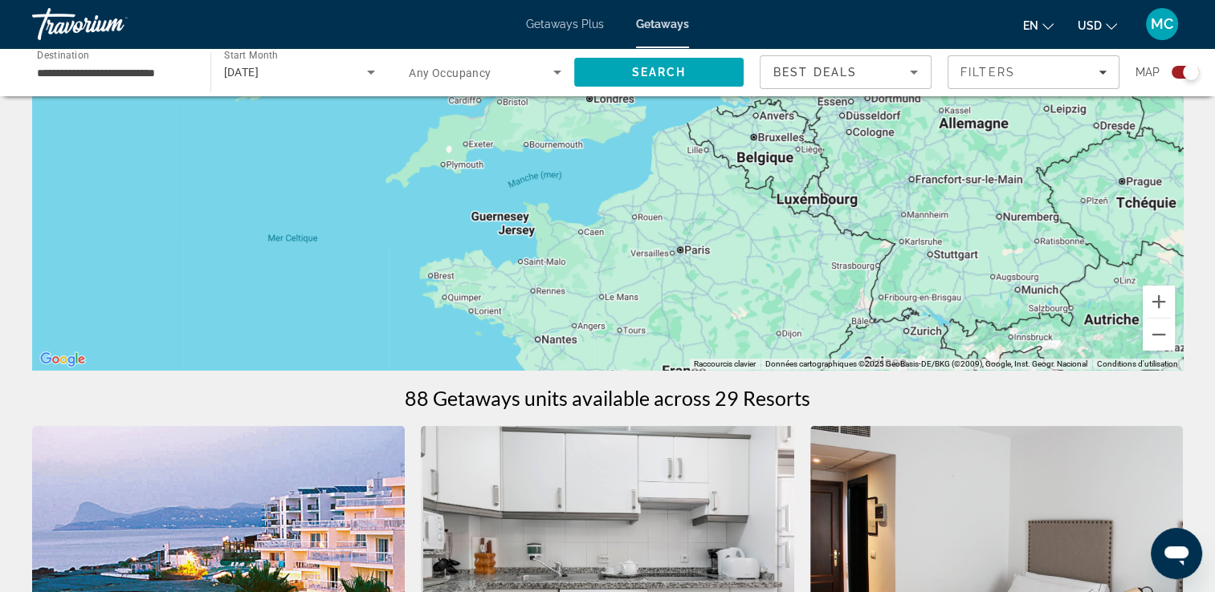
drag, startPoint x: 744, startPoint y: 233, endPoint x: 766, endPoint y: 434, distance: 201.9
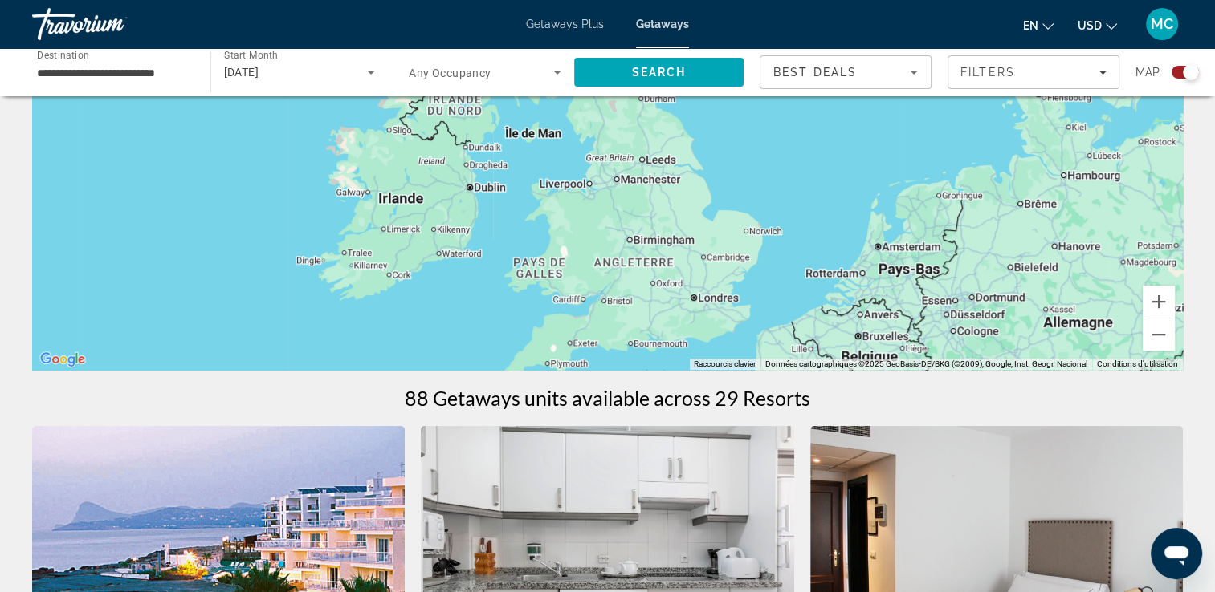
drag, startPoint x: 713, startPoint y: 158, endPoint x: 816, endPoint y: 375, distance: 239.9
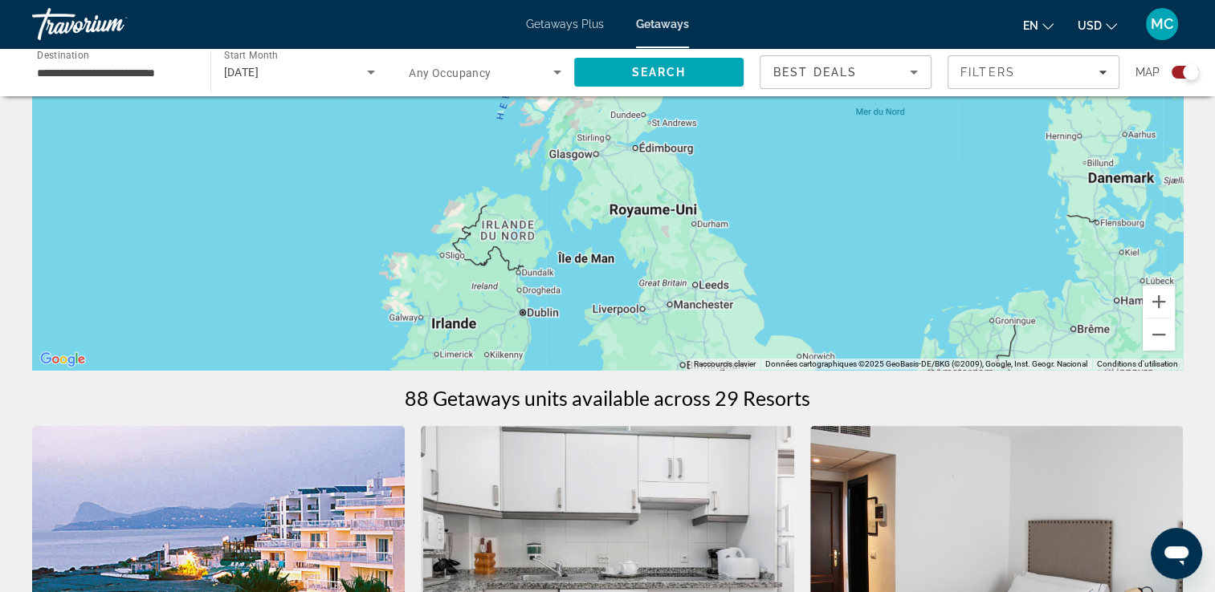
drag, startPoint x: 740, startPoint y: 168, endPoint x: 825, endPoint y: 363, distance: 212.8
click at [825, 363] on div "Raccourcis clavier Données cartographiques Données cartographiques ©2025 GeoBas…" at bounding box center [607, 129] width 1150 height 482
